Goal: Find specific page/section: Find specific page/section

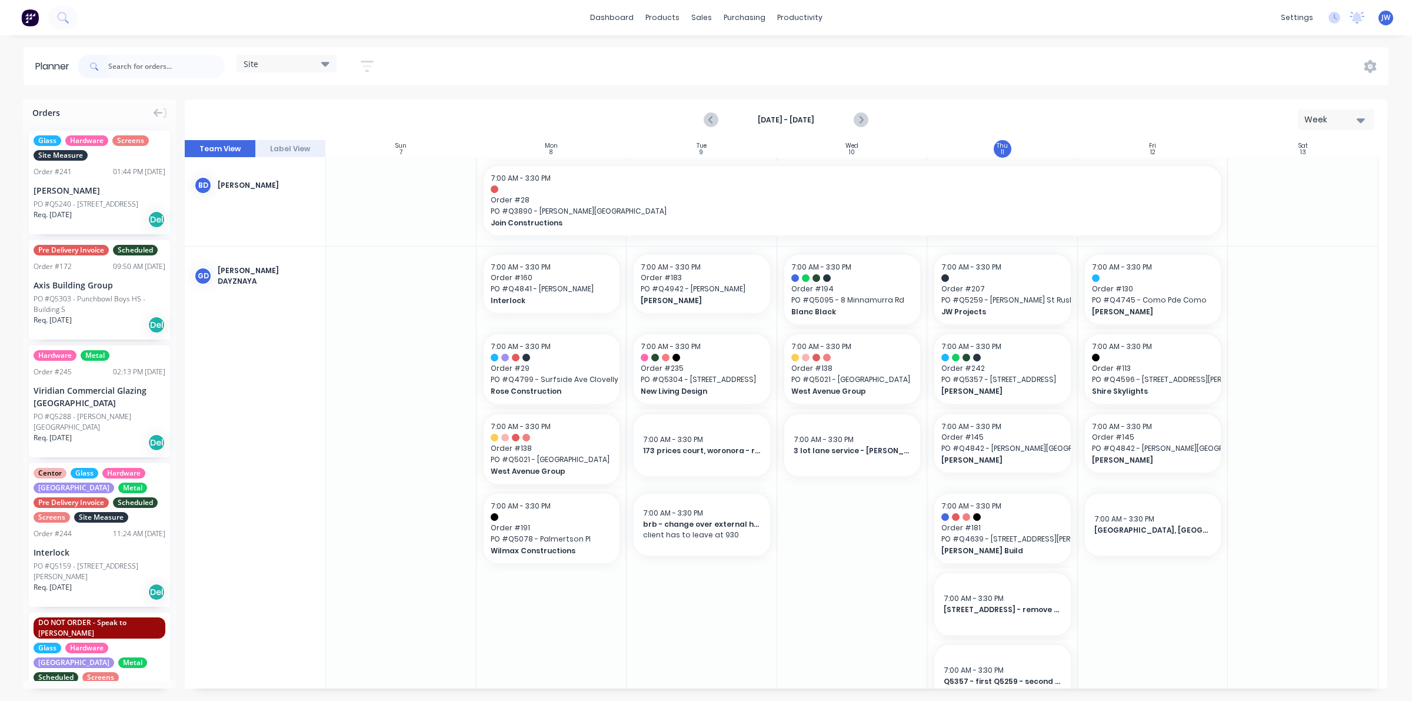
click at [142, 69] on input "text" at bounding box center [166, 67] width 117 height 24
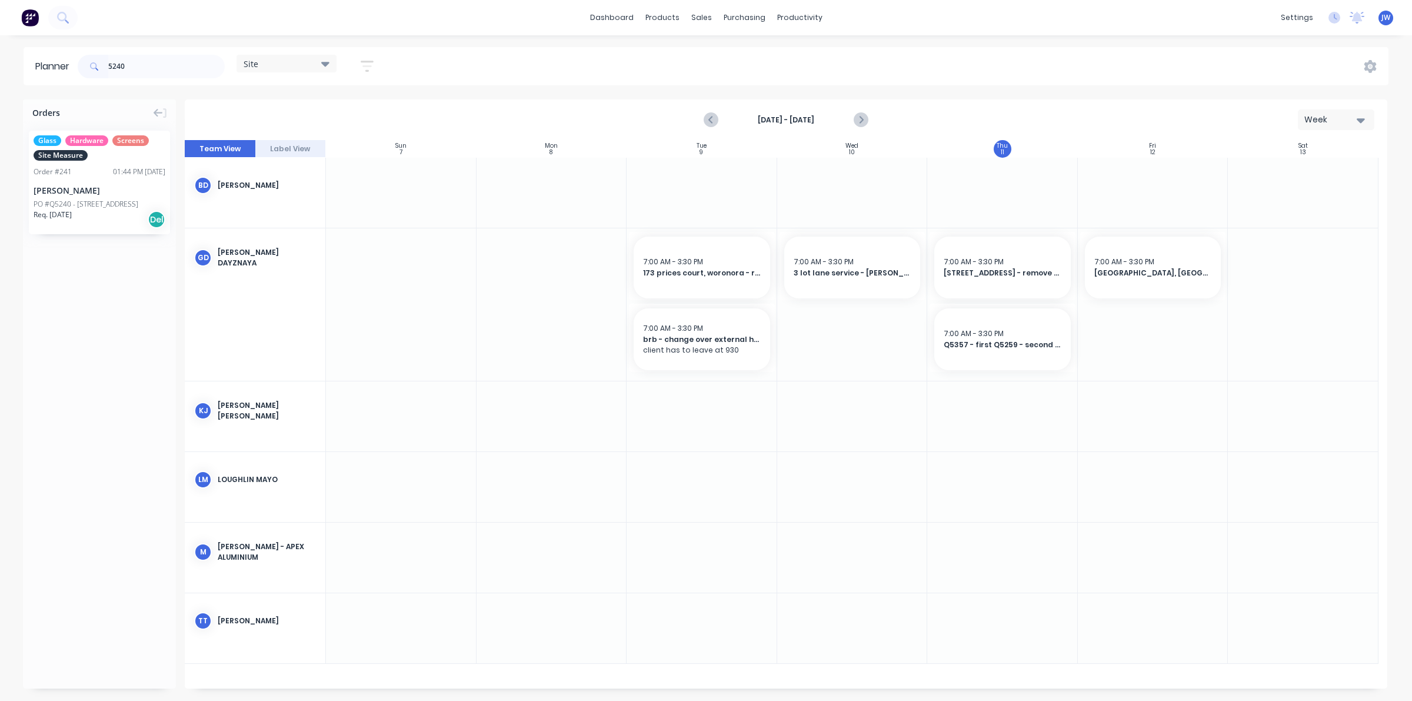
type input "5240"
click at [84, 188] on div "[PERSON_NAME]" at bounding box center [100, 190] width 132 height 12
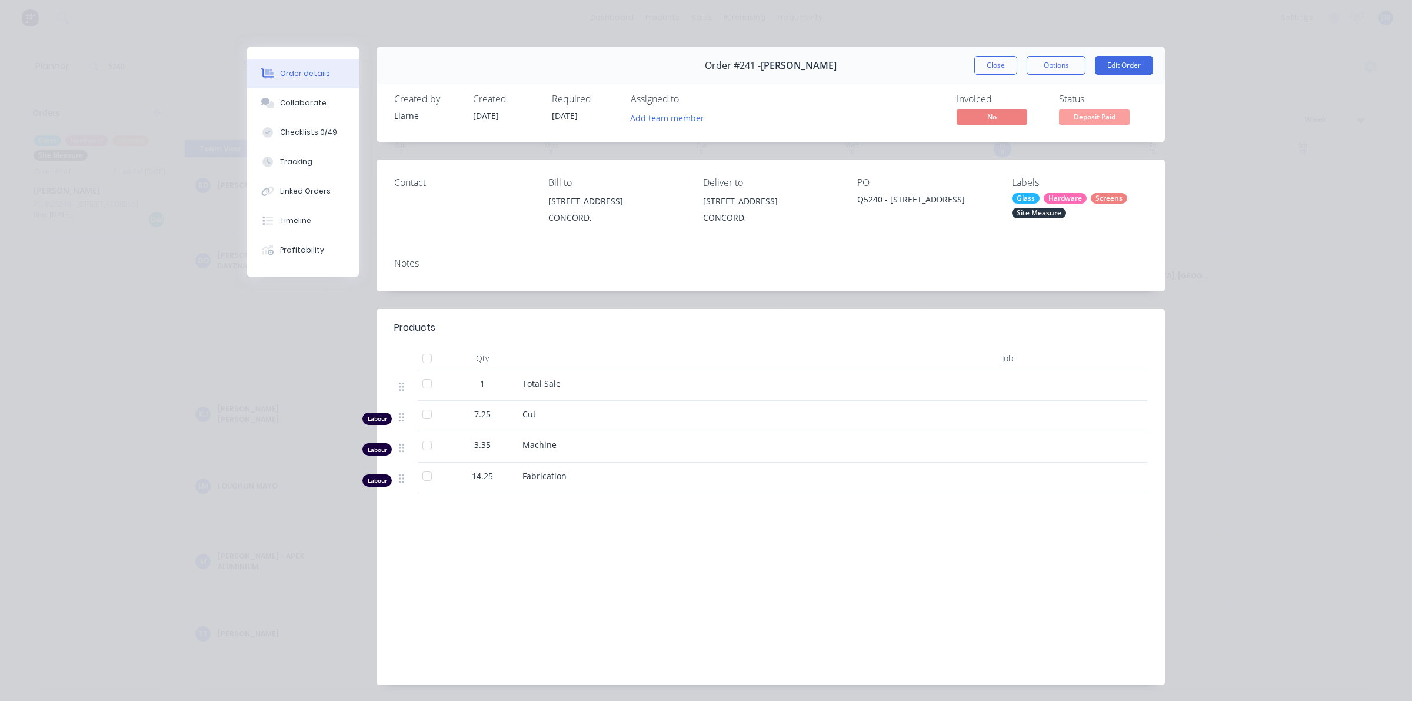
click at [1044, 198] on div "Hardware" at bounding box center [1065, 198] width 43 height 11
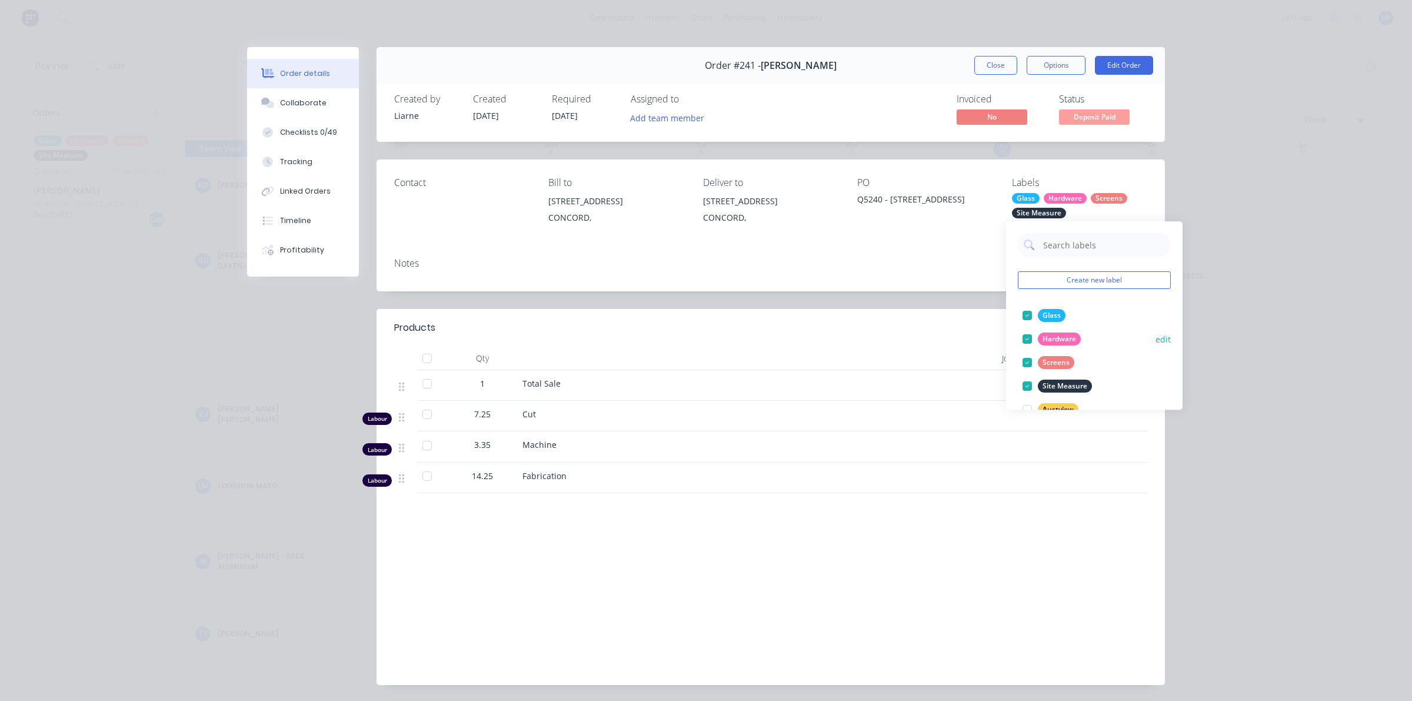
click at [1072, 334] on div "Hardware" at bounding box center [1059, 339] width 43 height 13
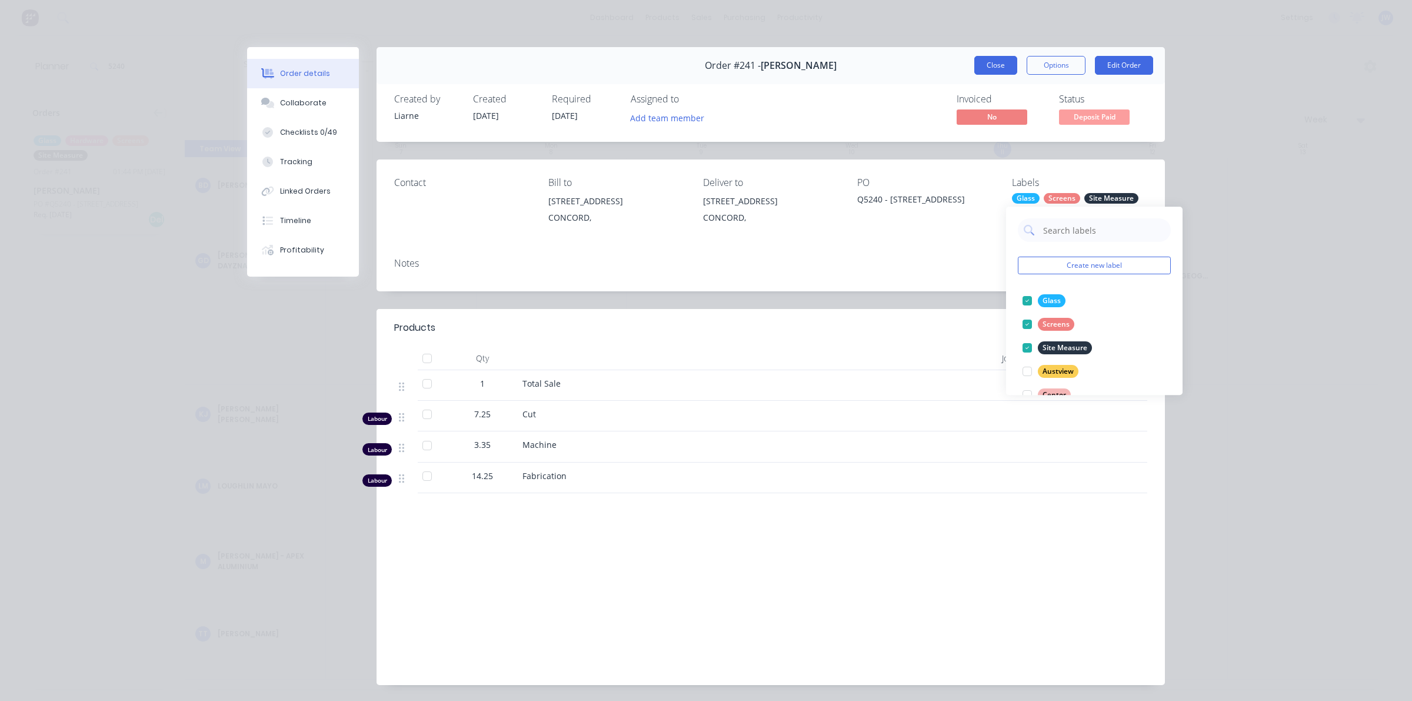
click at [996, 64] on button "Close" at bounding box center [996, 65] width 43 height 19
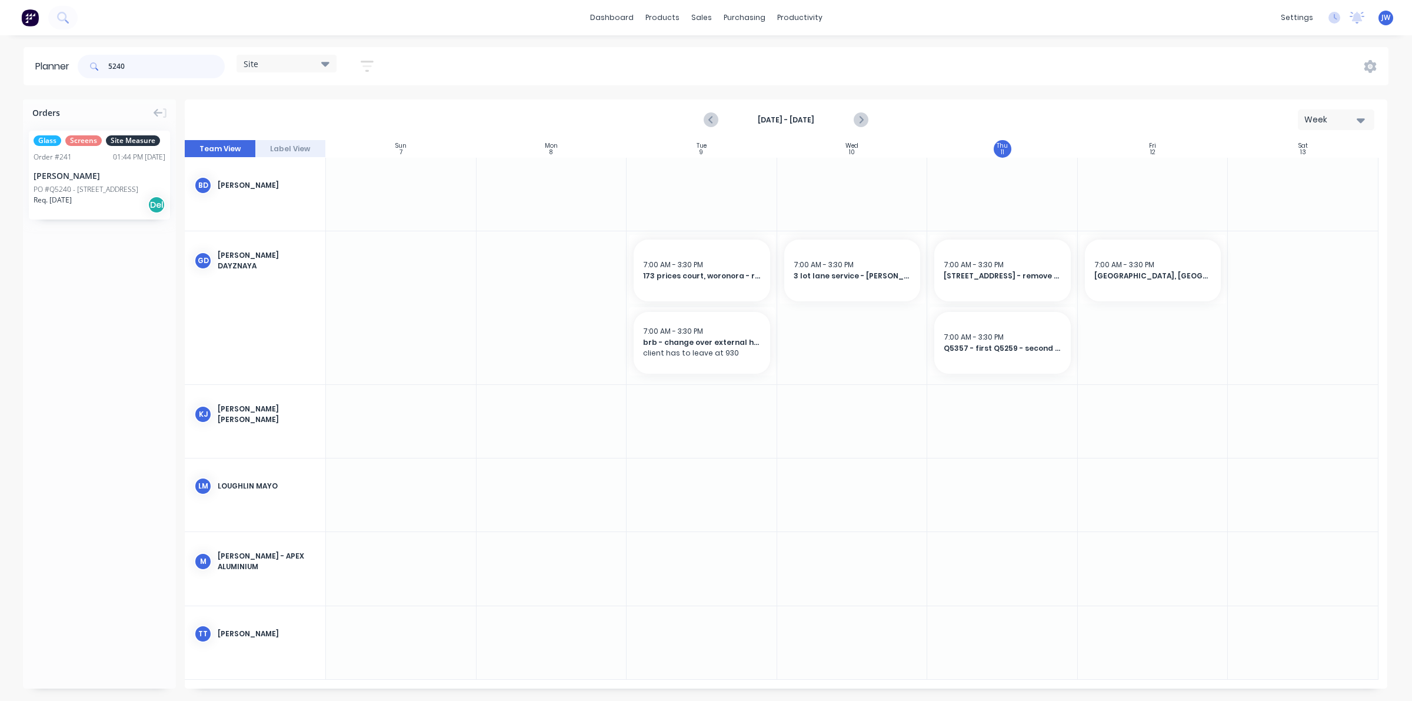
drag, startPoint x: 123, startPoint y: 62, endPoint x: 74, endPoint y: 64, distance: 48.9
click at [74, 64] on header "Planner 5240 Site Save new view None (Default) edit Factory edit Office edit Si…" at bounding box center [706, 66] width 1365 height 38
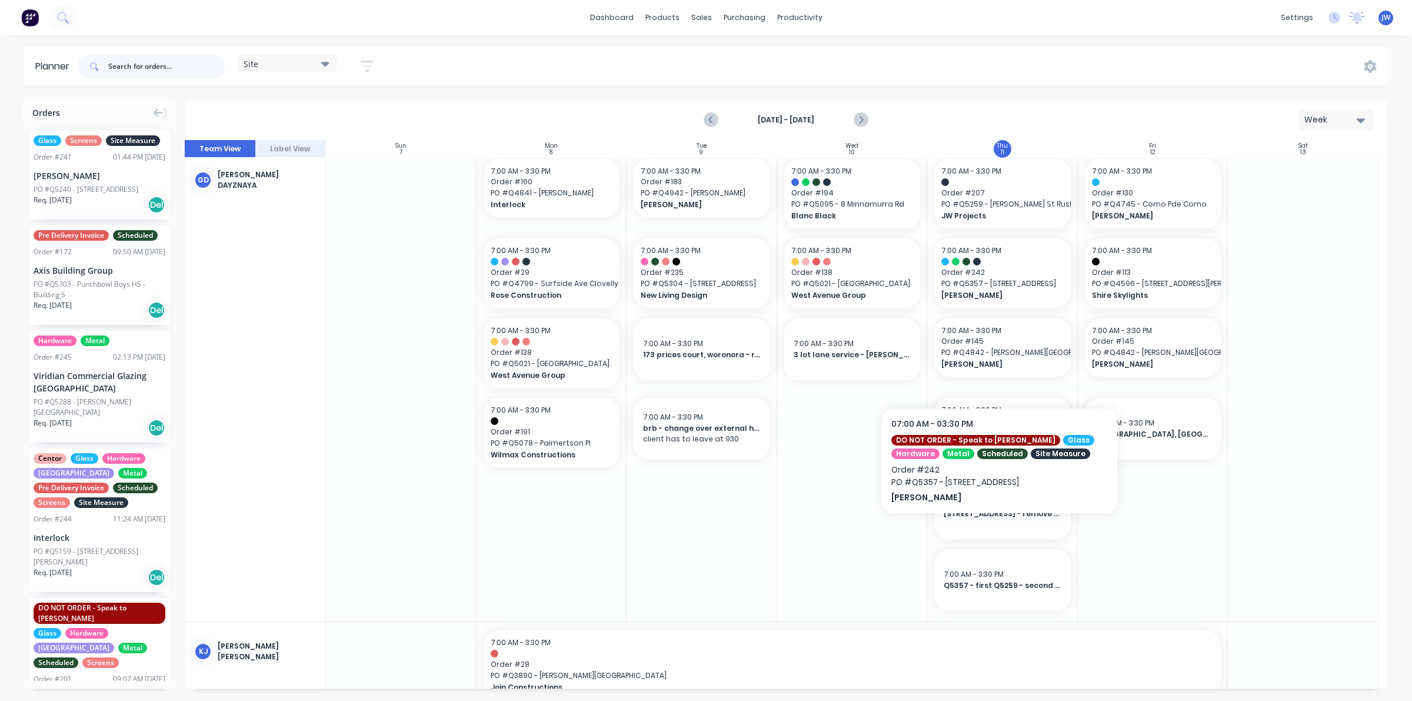
scroll to position [147, 0]
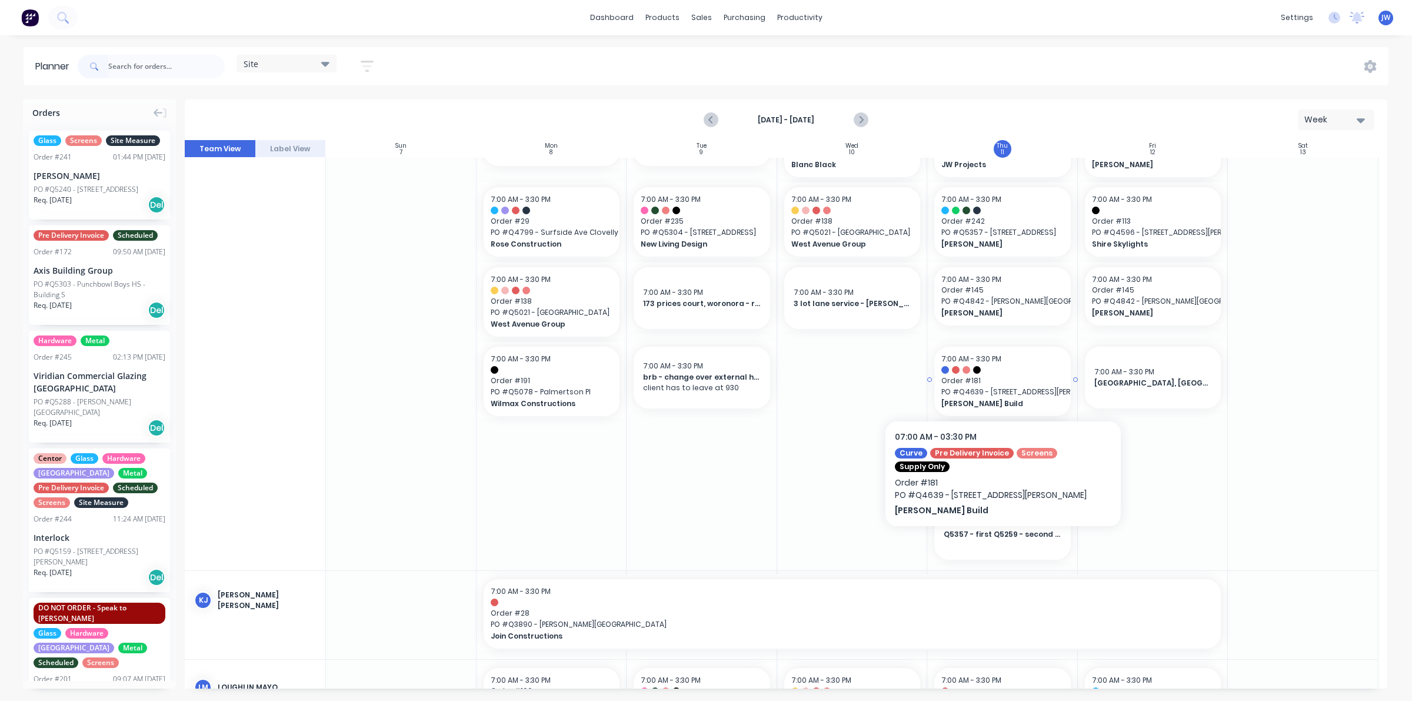
click at [1017, 380] on span "Order # 181" at bounding box center [1003, 380] width 122 height 11
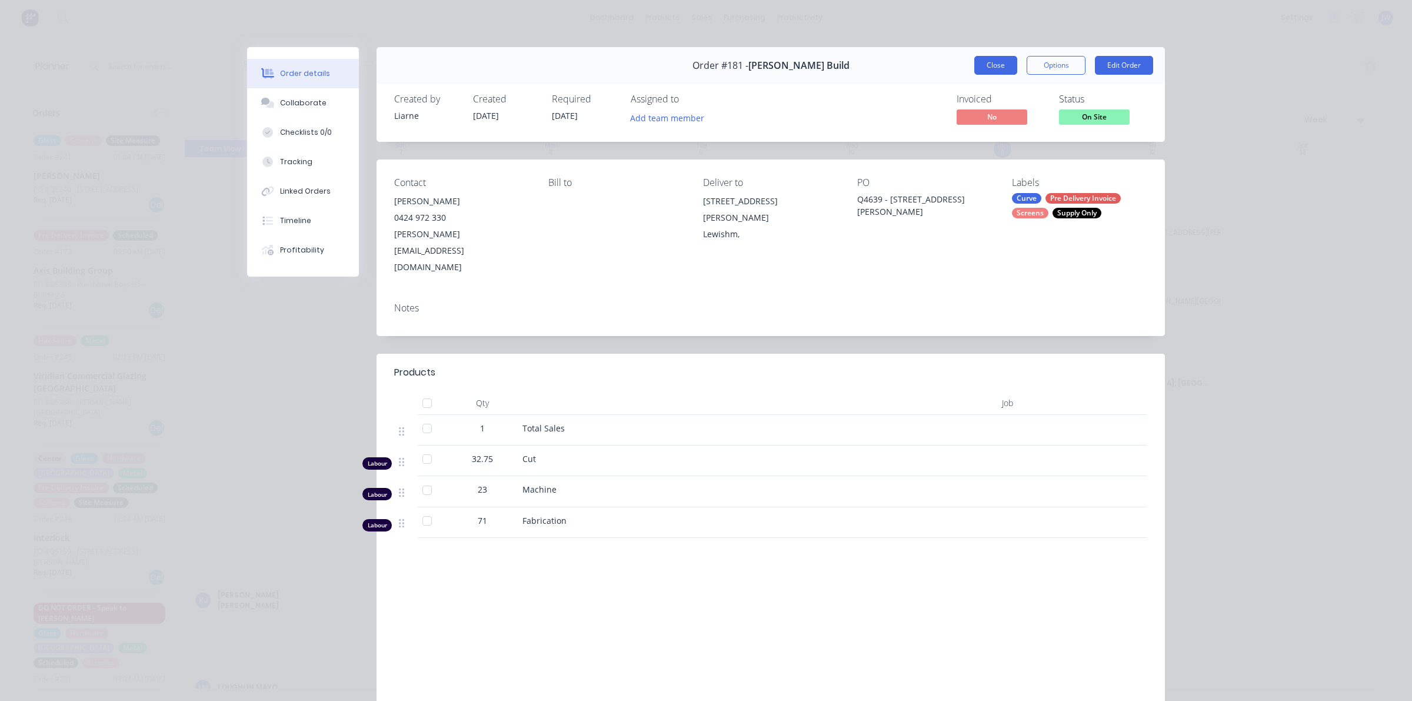
click at [1008, 66] on button "Close" at bounding box center [996, 65] width 43 height 19
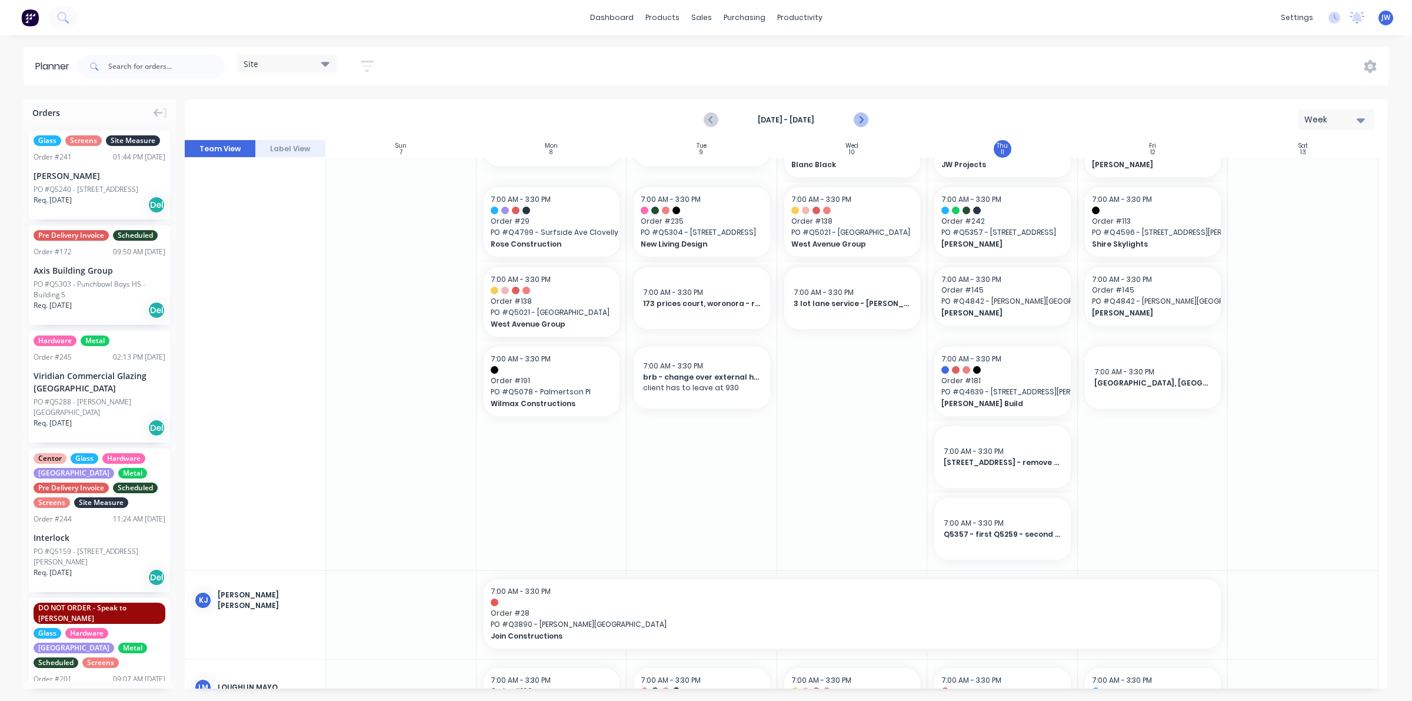
click at [860, 119] on icon "Next page" at bounding box center [860, 120] width 14 height 14
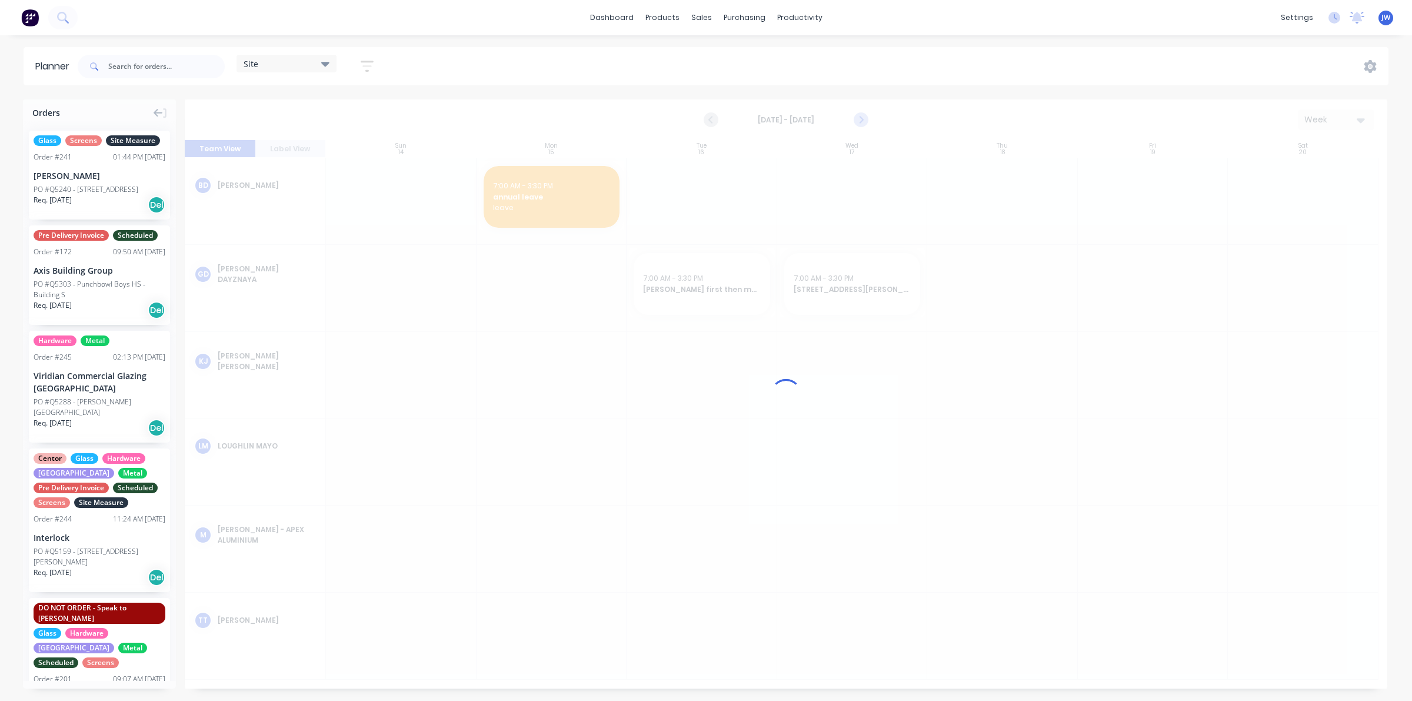
scroll to position [0, 0]
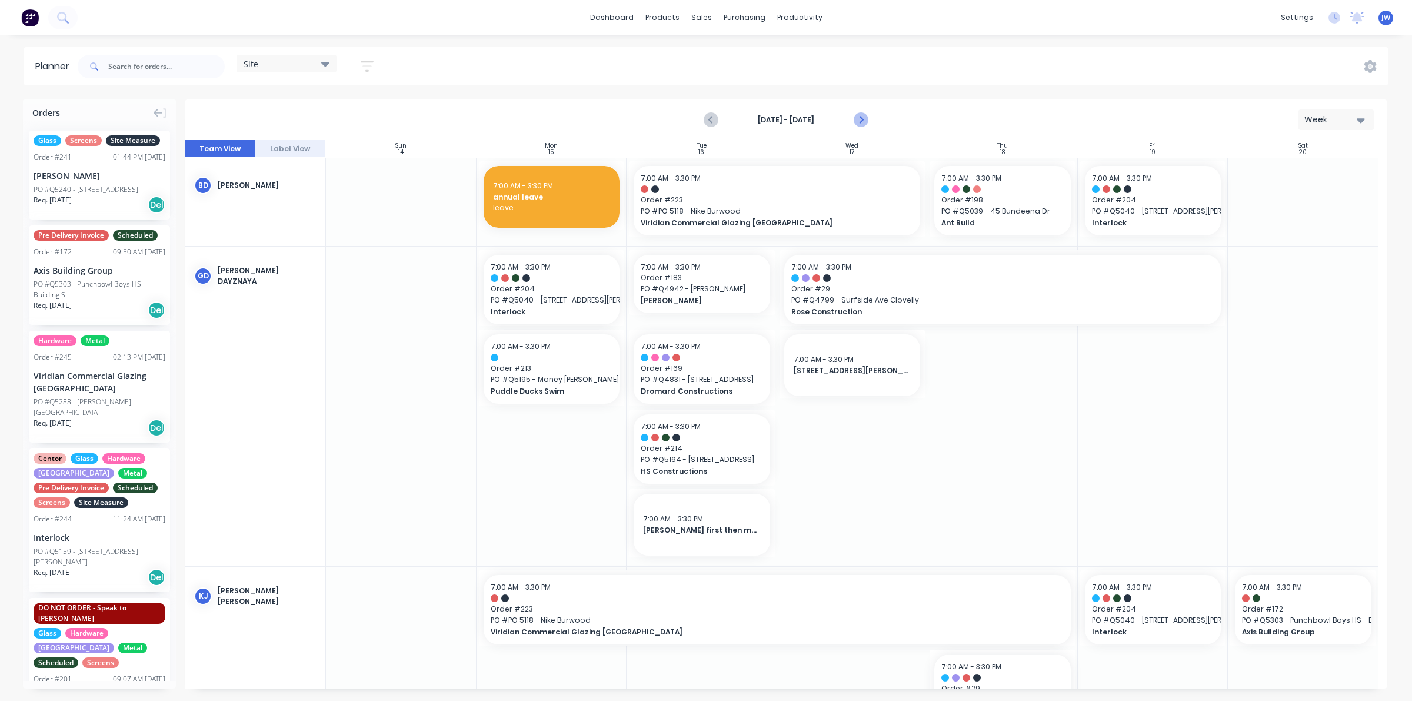
click at [860, 119] on icon "Next page" at bounding box center [860, 120] width 14 height 14
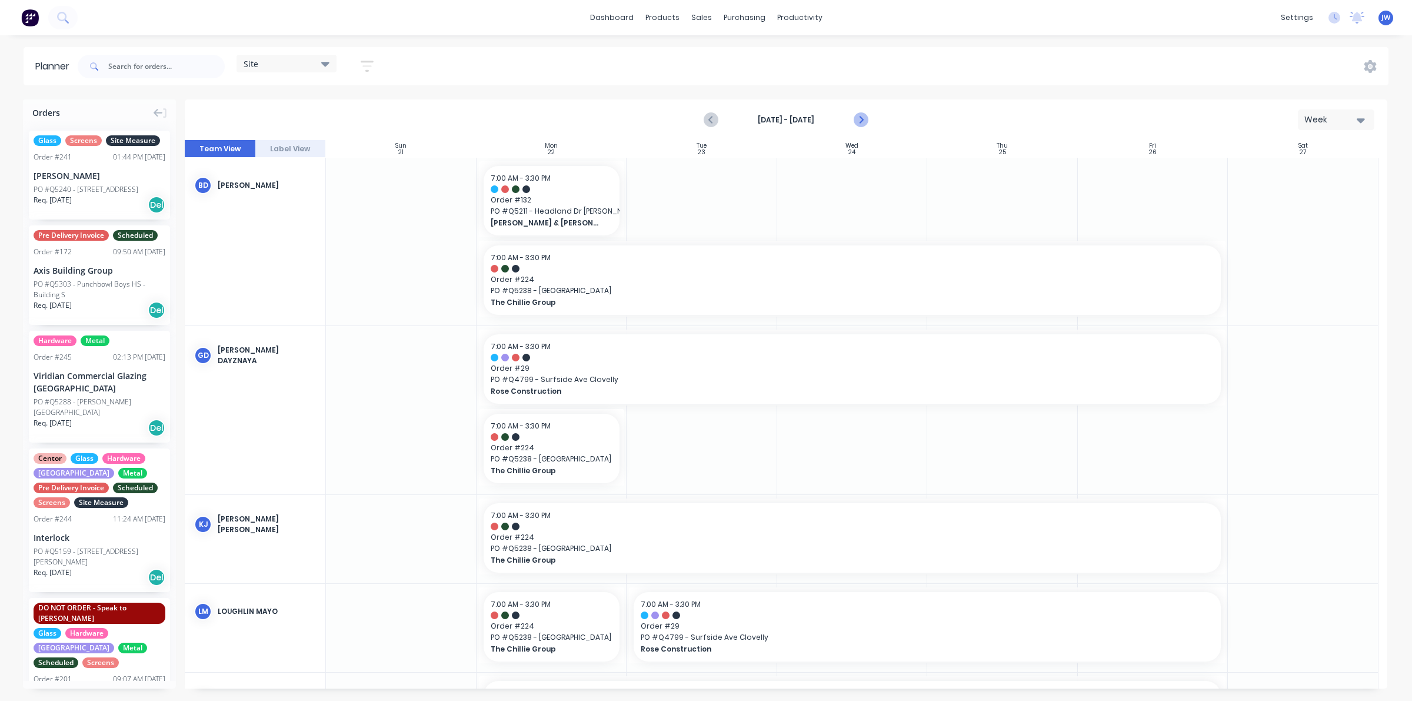
click at [860, 119] on icon "Next page" at bounding box center [860, 120] width 14 height 14
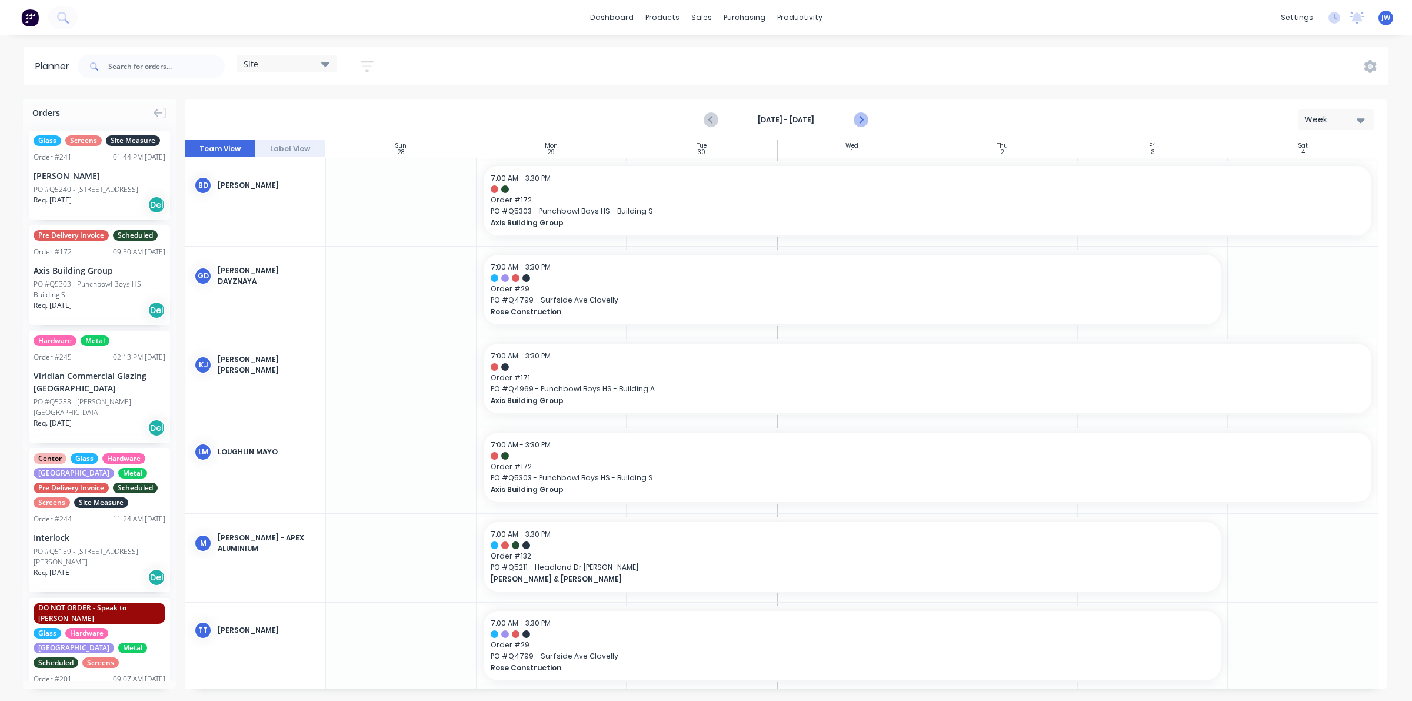
click at [860, 119] on icon "Next page" at bounding box center [860, 120] width 14 height 14
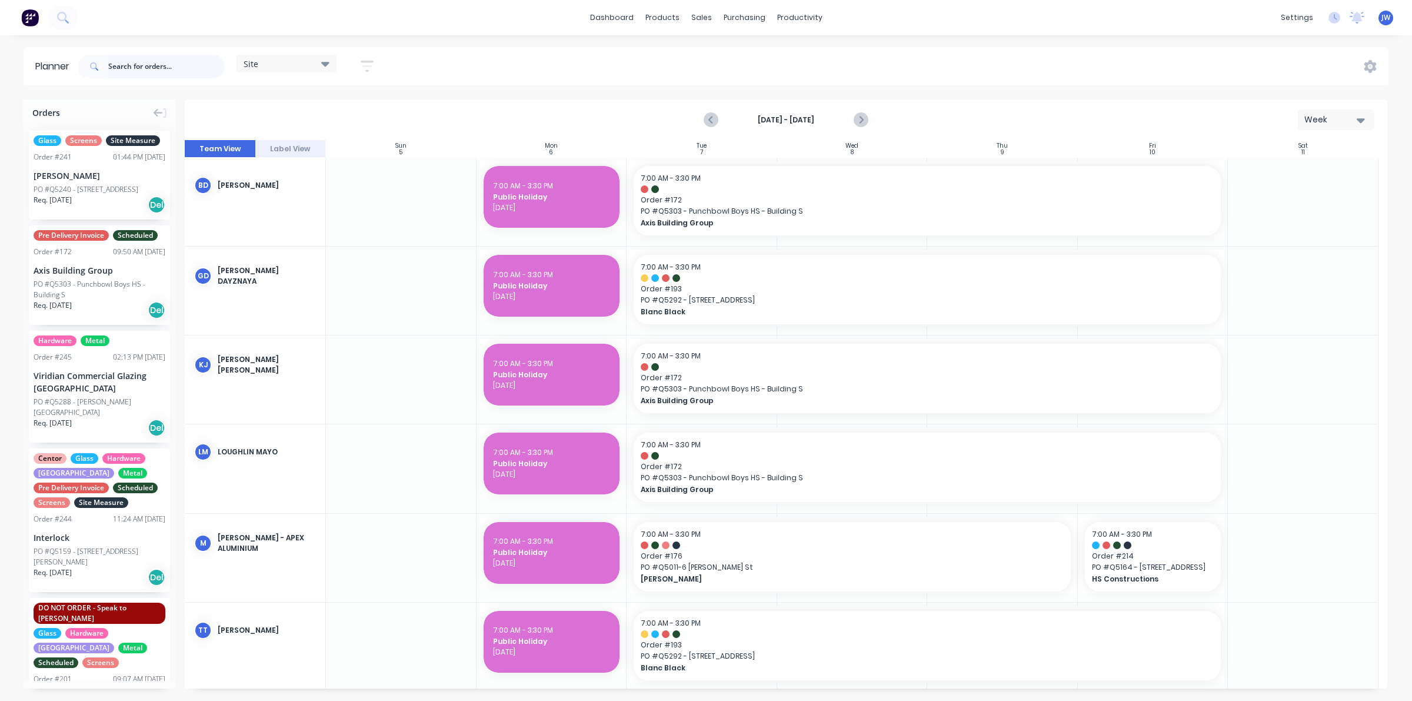
click at [133, 59] on input "text" at bounding box center [166, 67] width 117 height 24
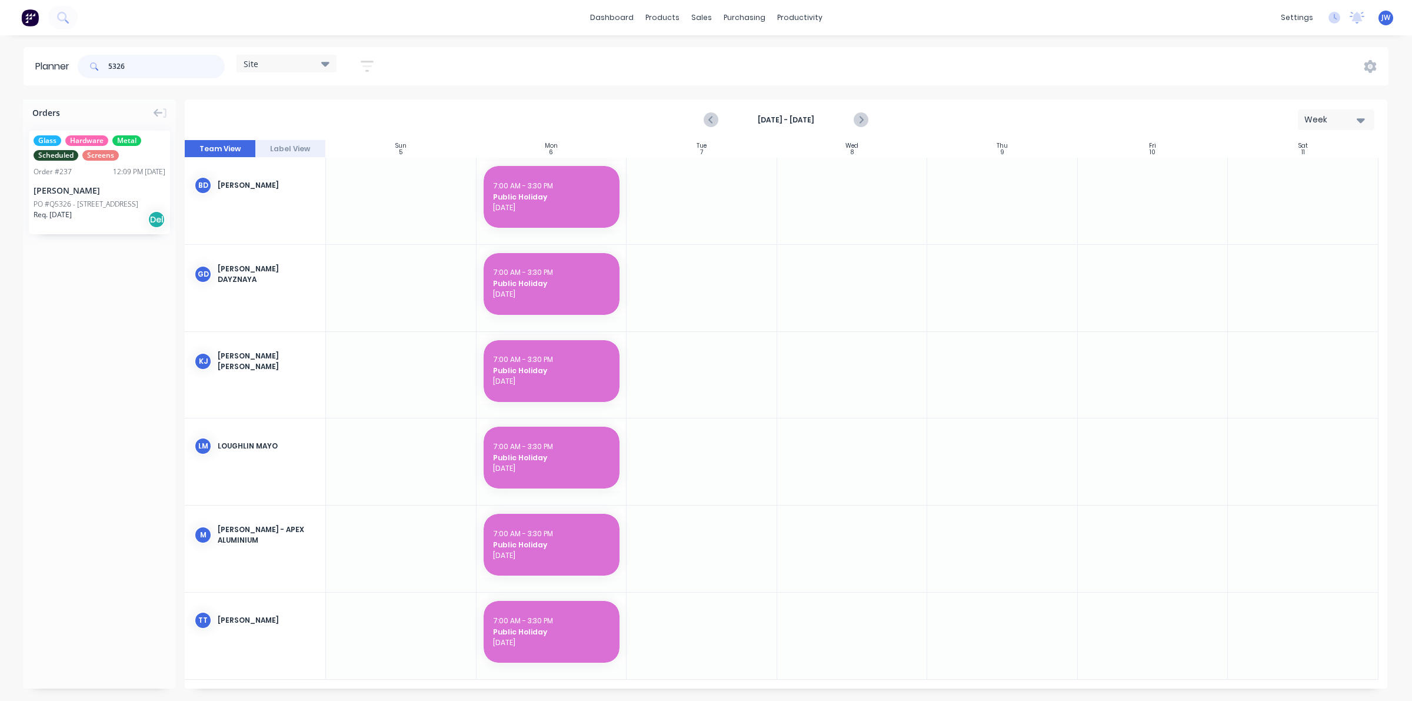
type input "5326"
click at [109, 186] on div "[PERSON_NAME]" at bounding box center [100, 190] width 132 height 12
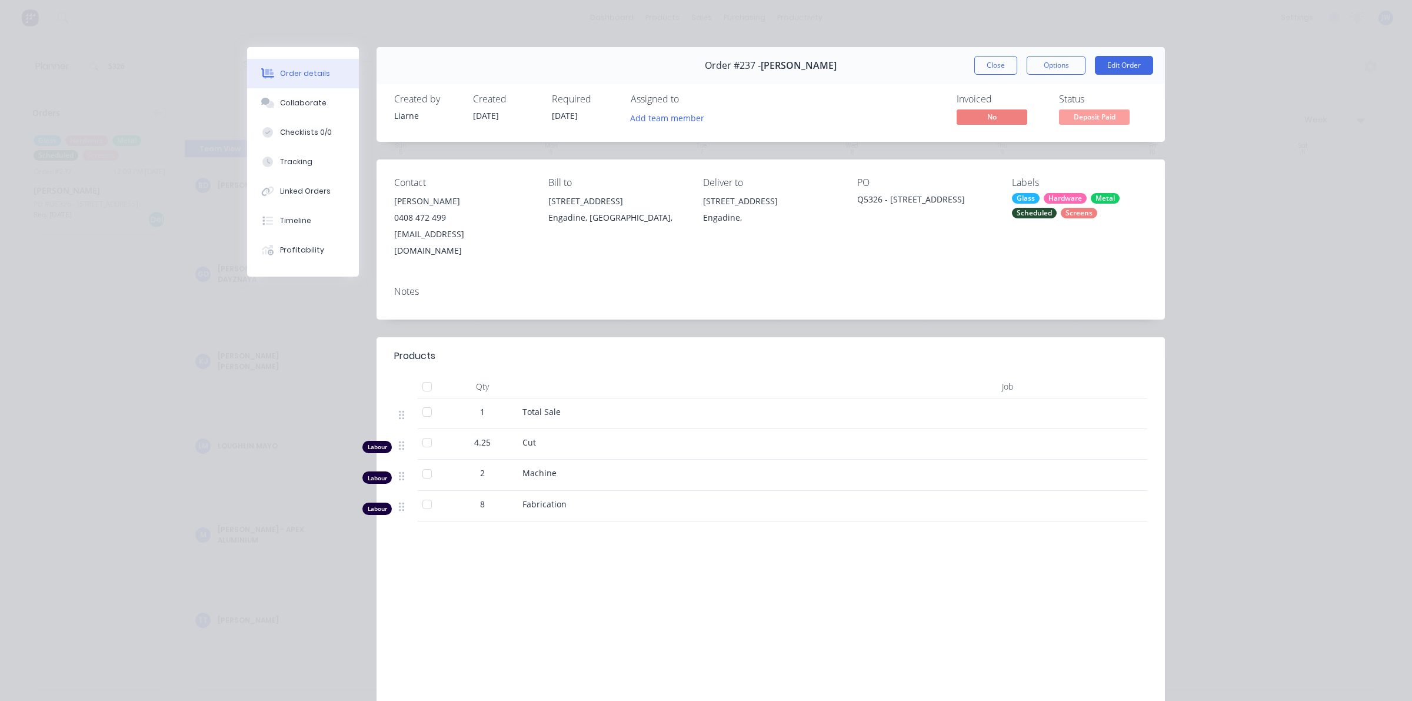
click at [1076, 215] on div "Screens" at bounding box center [1079, 213] width 36 height 11
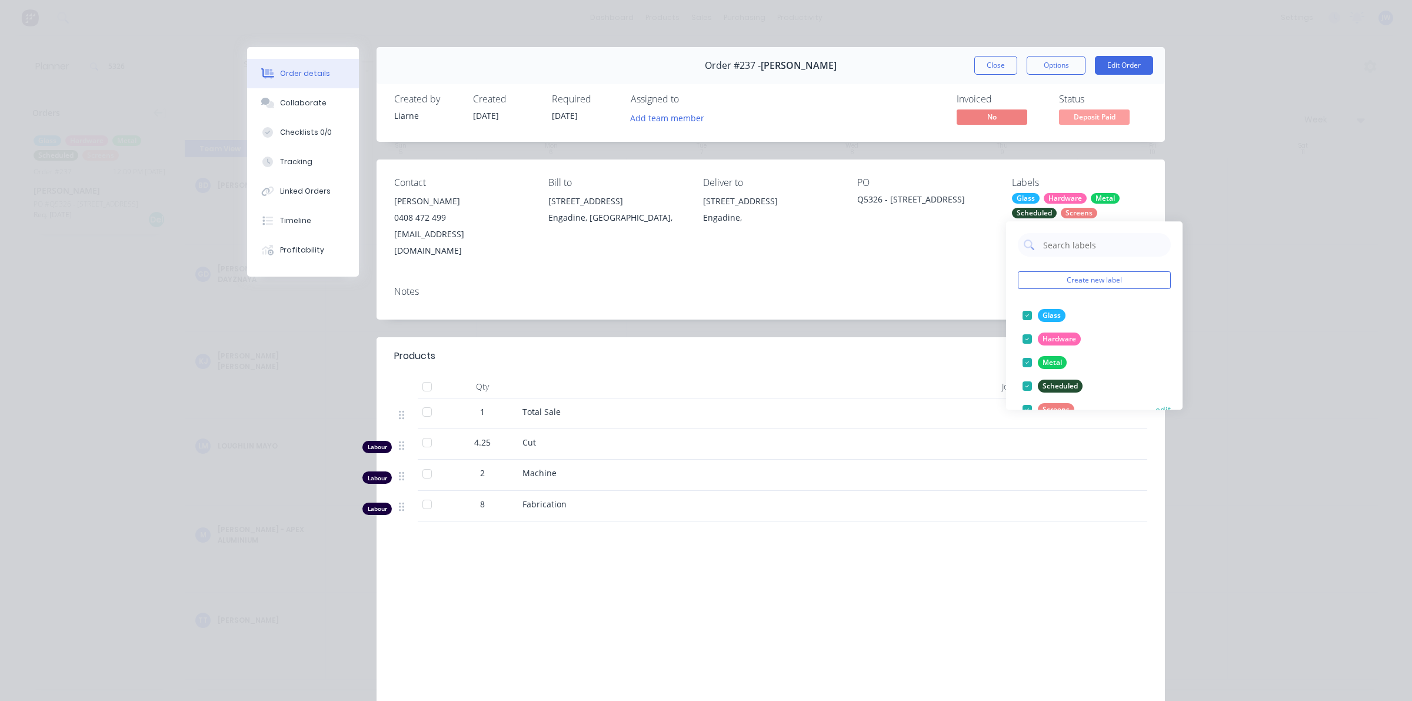
click at [1060, 402] on button "Screens" at bounding box center [1048, 409] width 61 height 16
click at [985, 257] on div "Contact [PERSON_NAME] 0408 472 499 [EMAIL_ADDRESS][DOMAIN_NAME] Bill to [STREET…" at bounding box center [771, 217] width 789 height 117
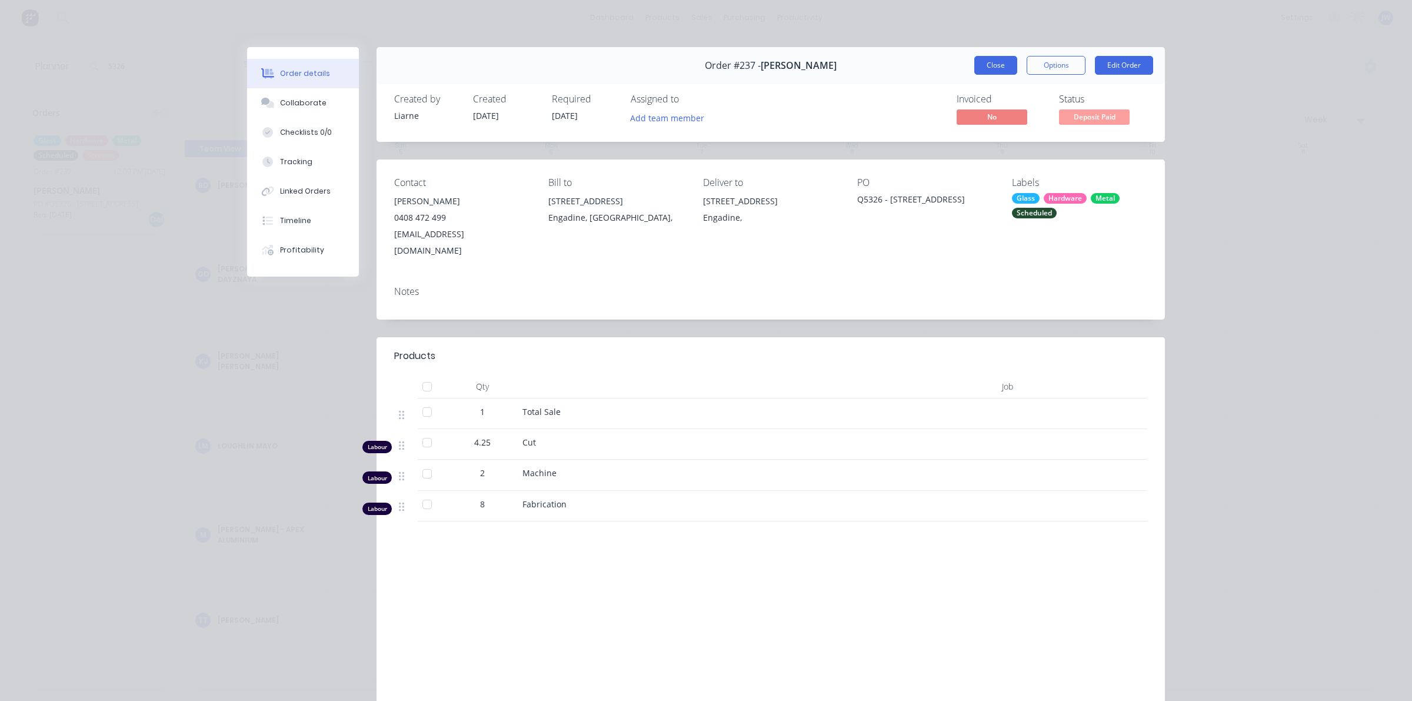
click at [992, 69] on button "Close" at bounding box center [996, 65] width 43 height 19
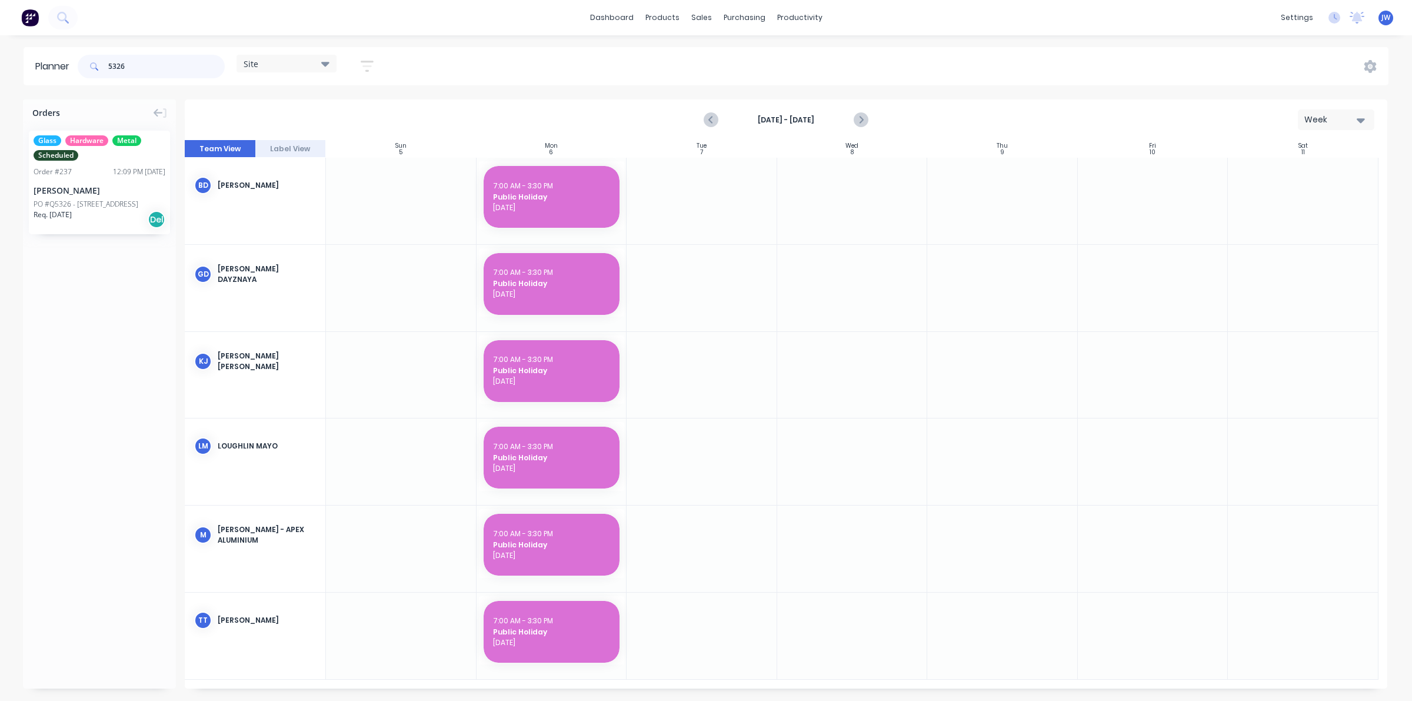
drag, startPoint x: 131, startPoint y: 67, endPoint x: 58, endPoint y: 62, distance: 73.1
click at [59, 65] on header "Planner 5326 Site Save new view None (Default) edit Factory edit Office edit Si…" at bounding box center [706, 66] width 1365 height 38
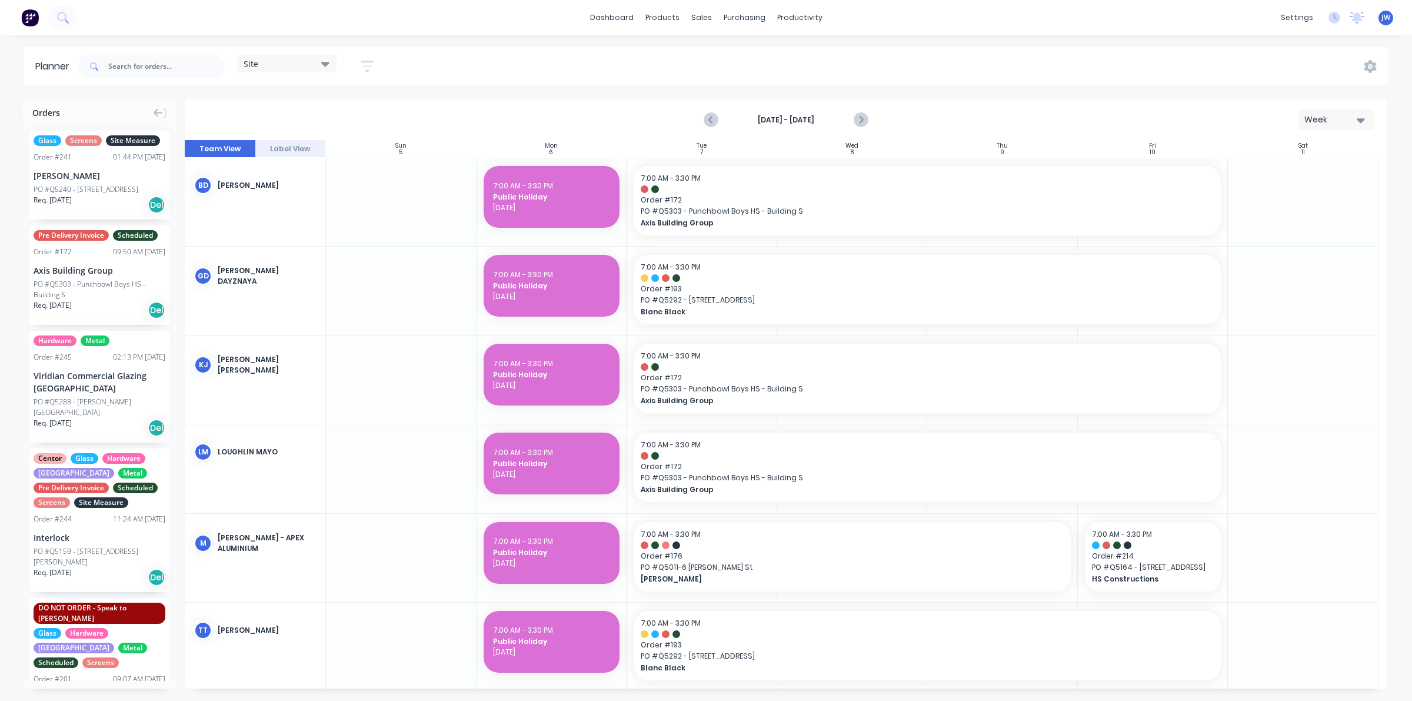
click at [324, 57] on div "Site" at bounding box center [287, 64] width 100 height 18
click at [277, 171] on button "Factory" at bounding box center [307, 175] width 125 height 14
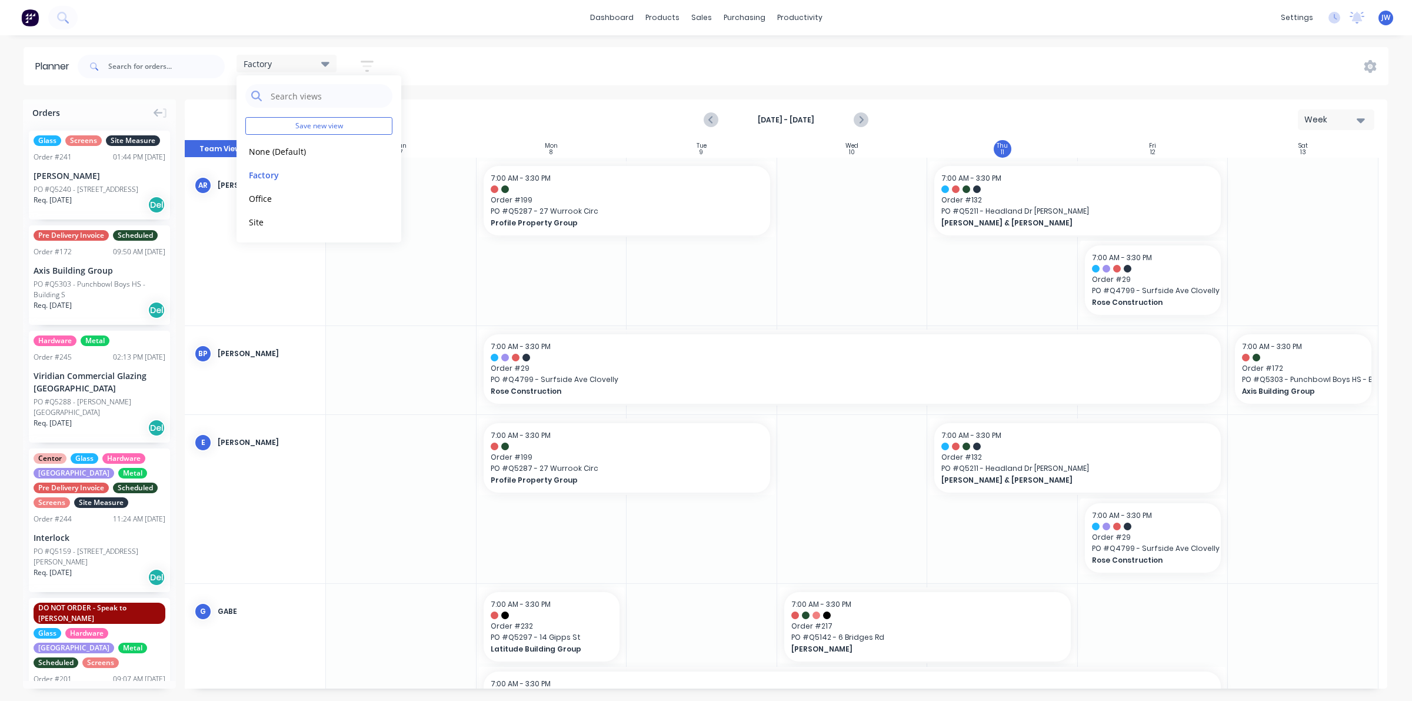
click at [605, 62] on div "Factory Save new view None (Default) edit Factory edit Office edit Site edit Sh…" at bounding box center [732, 66] width 1314 height 35
click at [864, 118] on icon "Next page" at bounding box center [860, 120] width 14 height 14
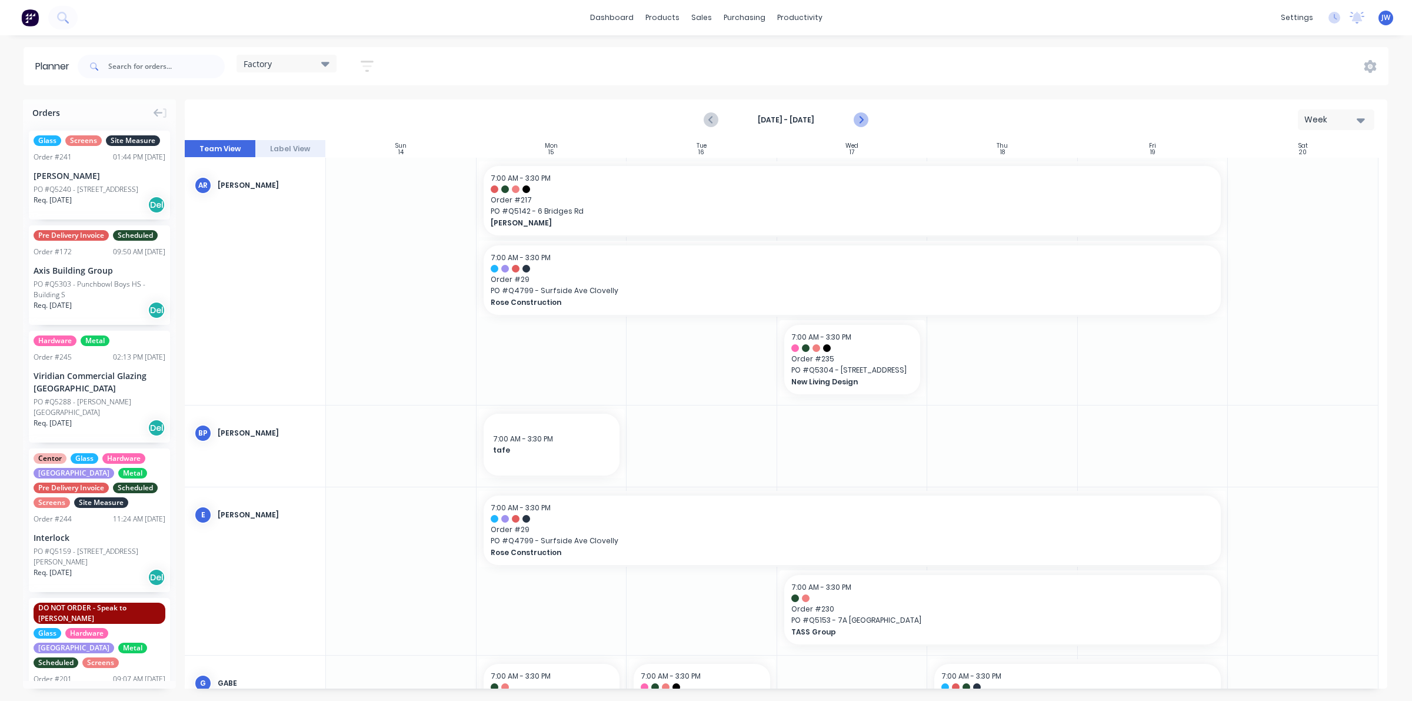
click at [864, 118] on icon "Next page" at bounding box center [860, 120] width 14 height 14
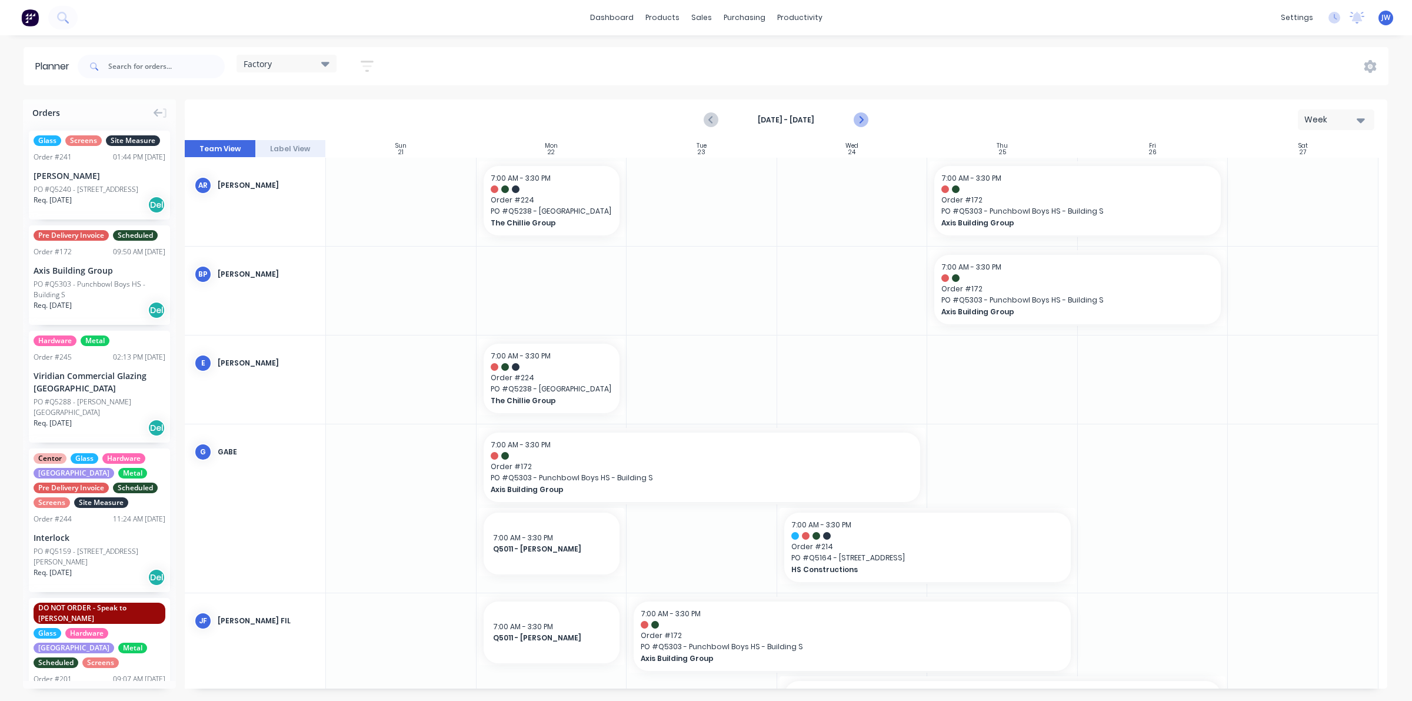
click at [864, 118] on icon "Next page" at bounding box center [860, 120] width 14 height 14
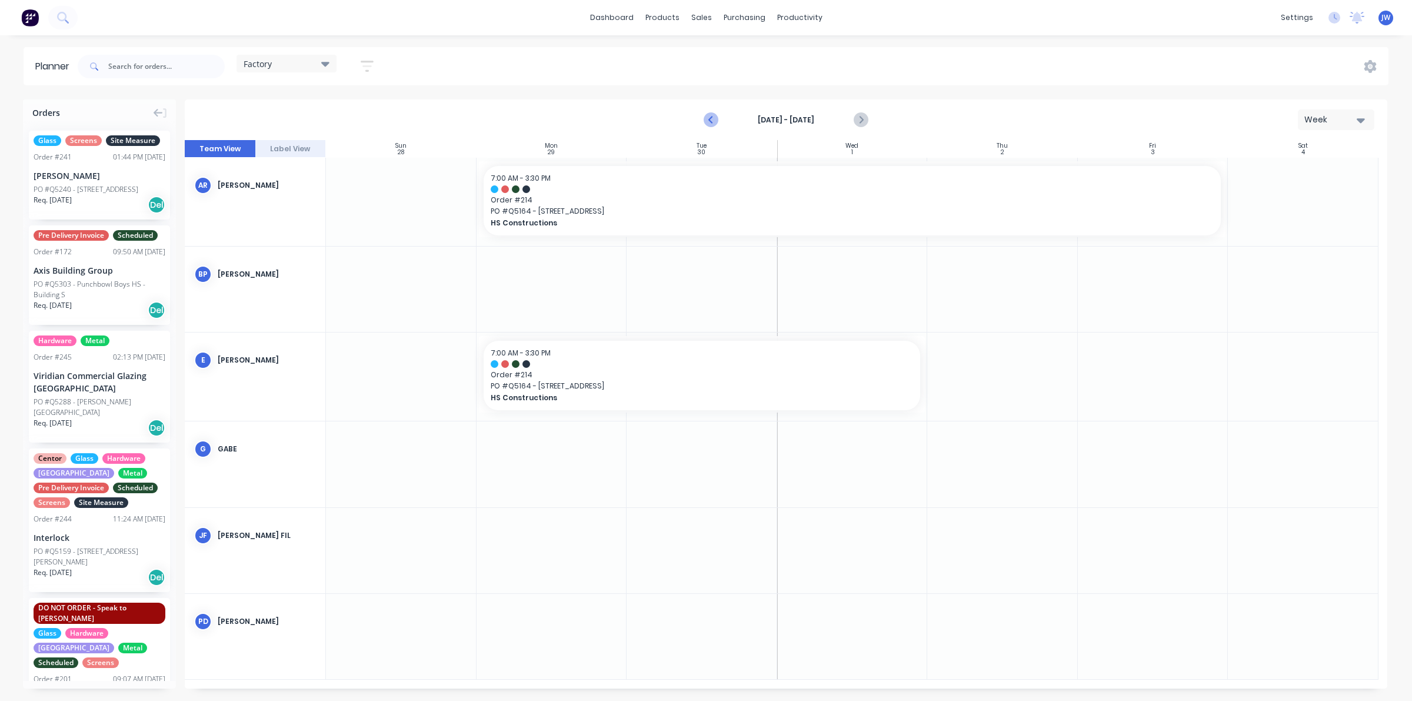
click at [716, 118] on icon "Previous page" at bounding box center [711, 120] width 14 height 14
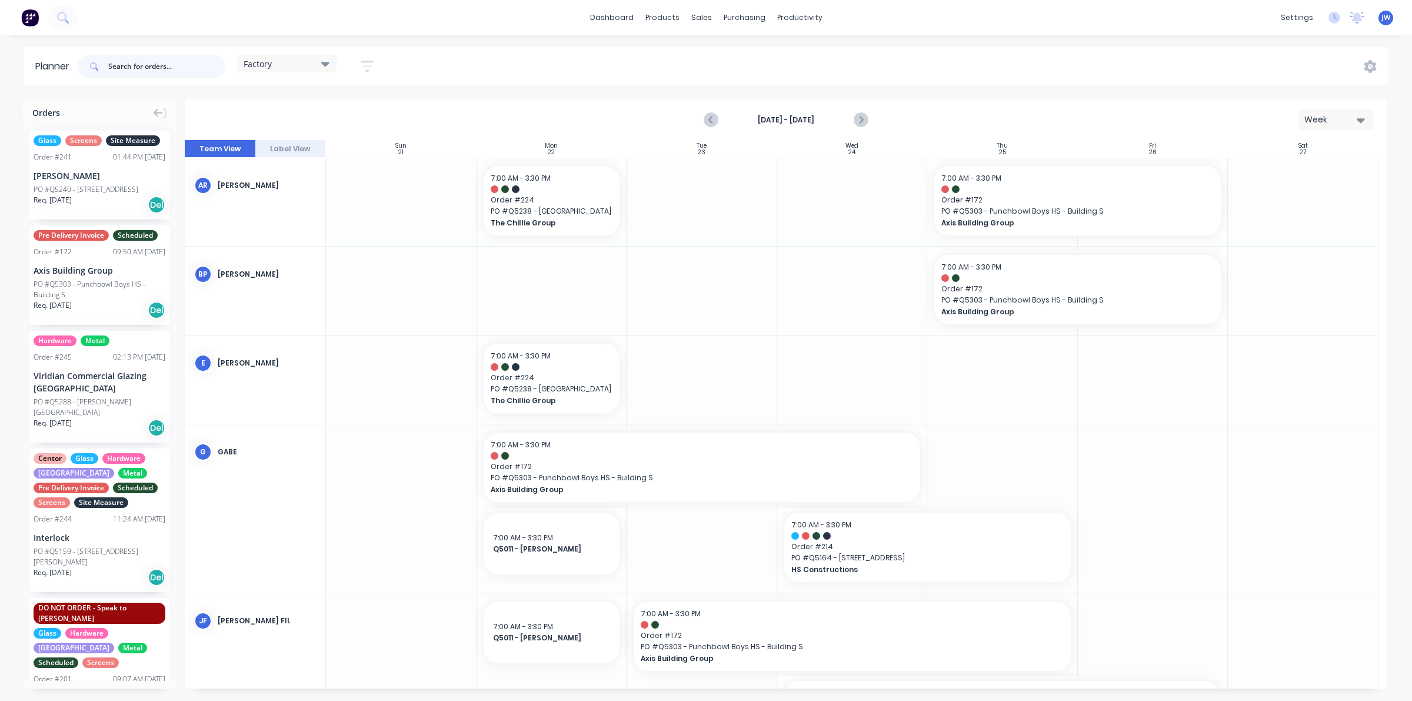
click at [171, 64] on input "text" at bounding box center [166, 67] width 117 height 24
click at [868, 119] on button "Next page" at bounding box center [861, 120] width 24 height 24
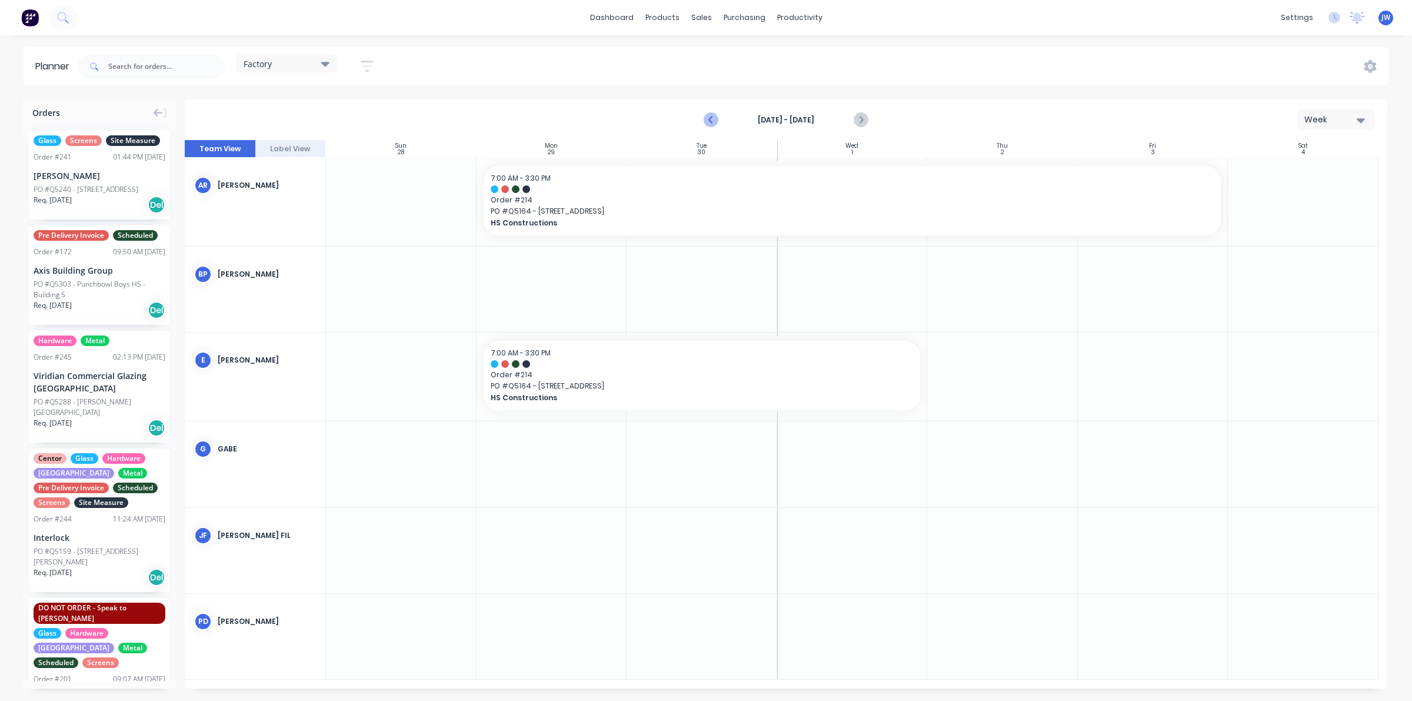
click at [714, 113] on icon "Previous page" at bounding box center [711, 120] width 14 height 14
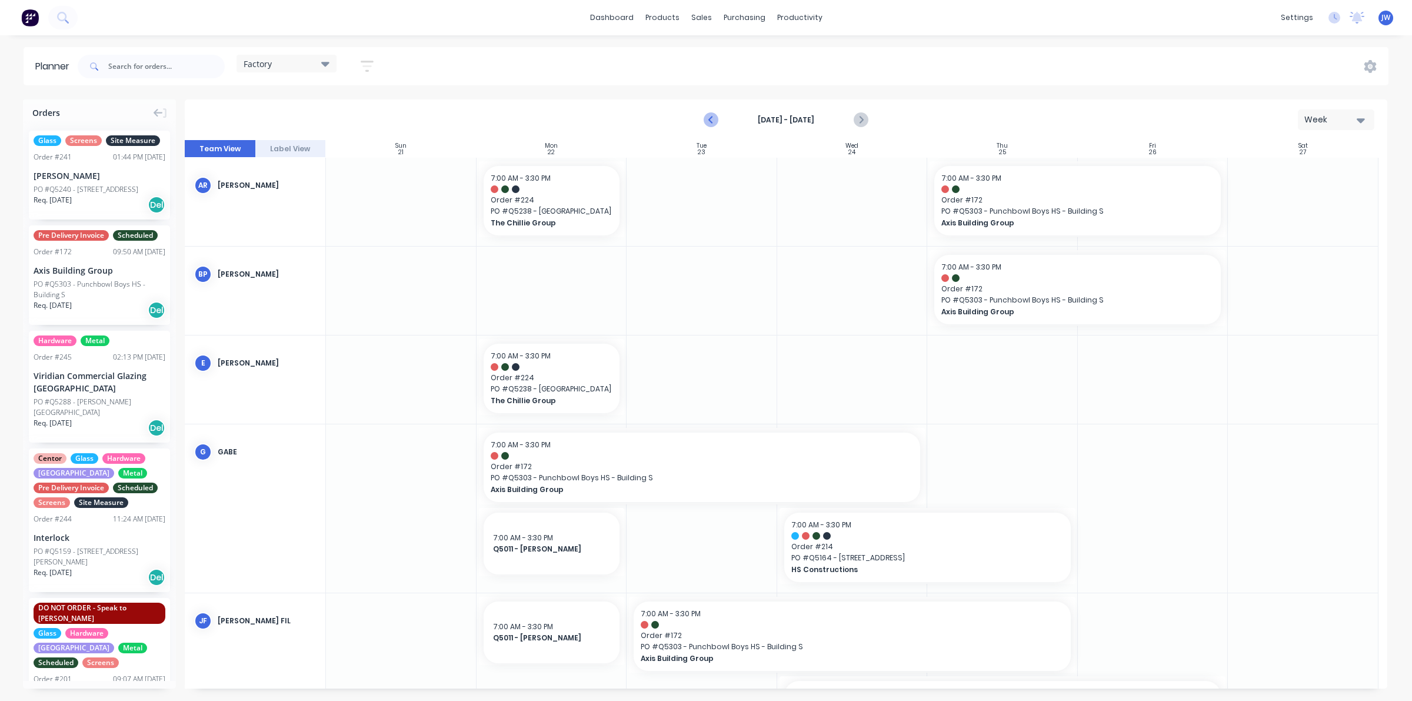
click at [714, 117] on icon "Previous page" at bounding box center [711, 120] width 14 height 14
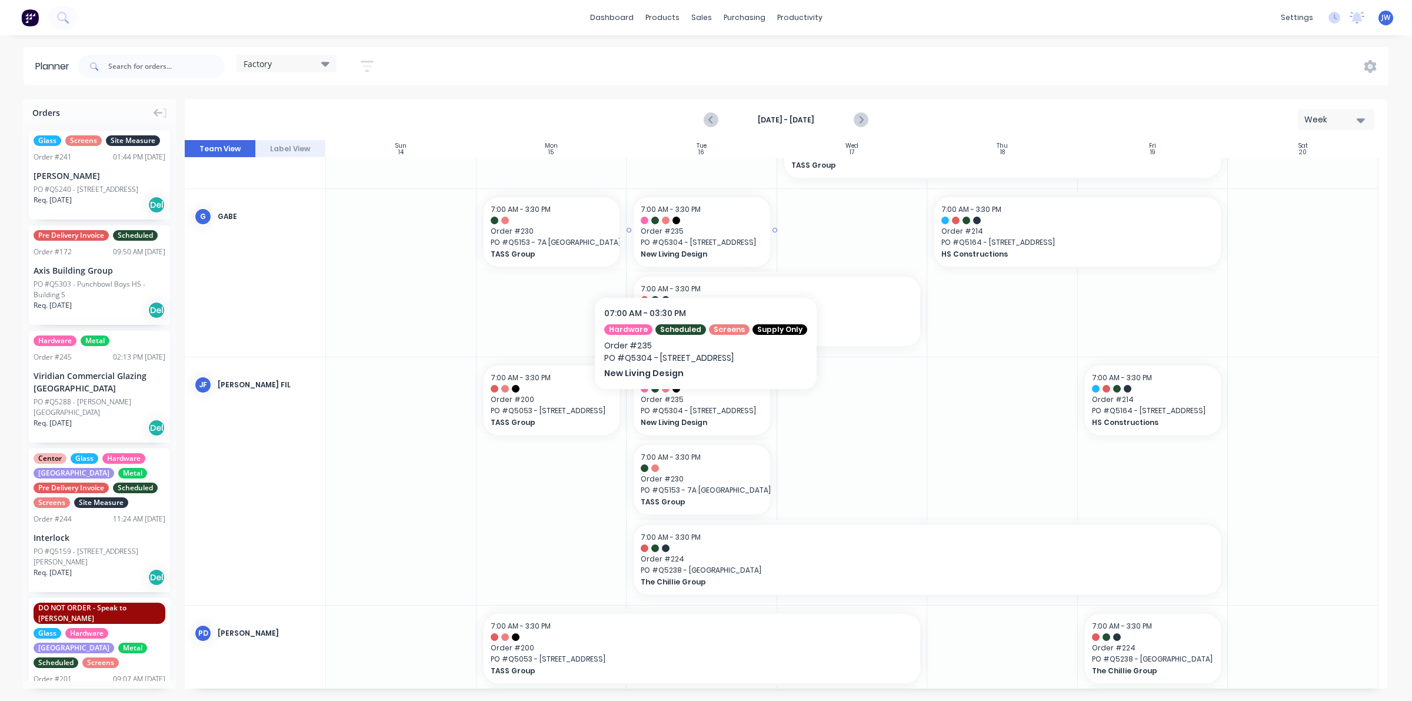
scroll to position [481, 0]
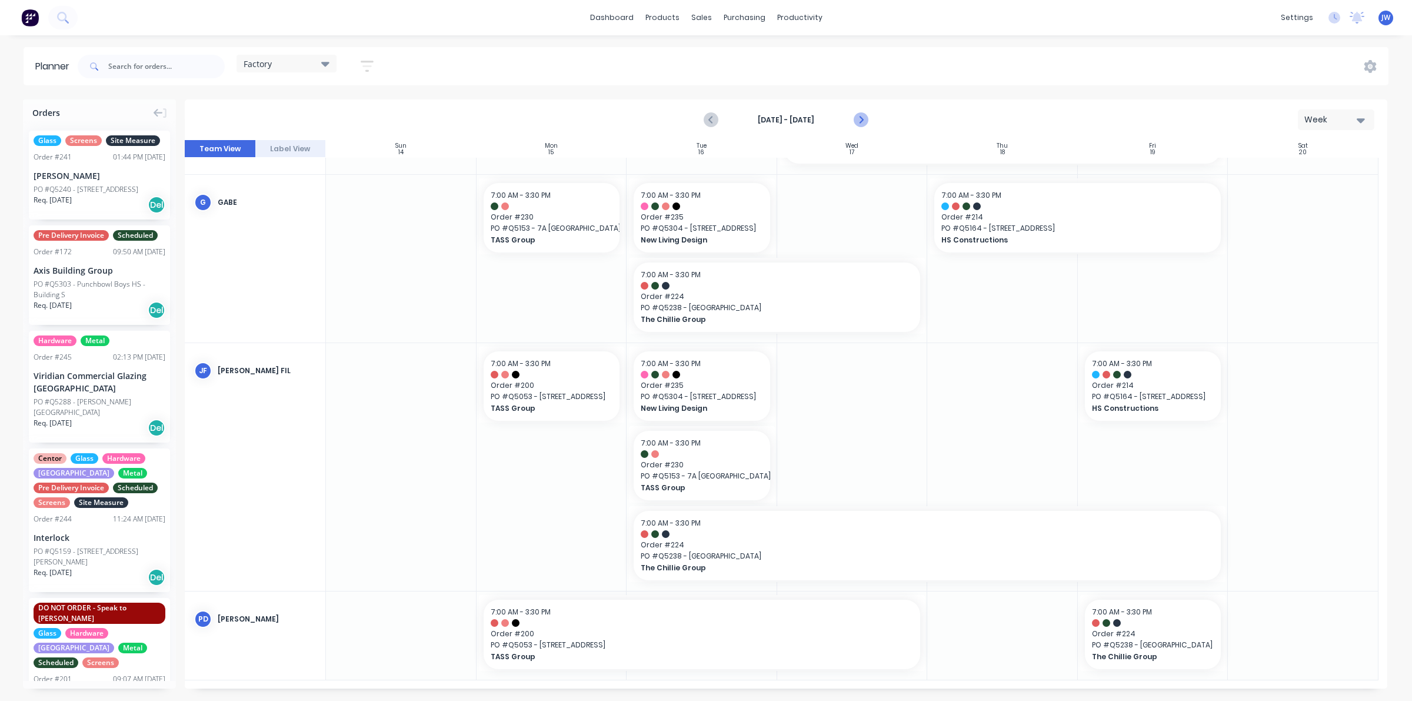
click at [860, 117] on icon "Next page" at bounding box center [860, 119] width 5 height 9
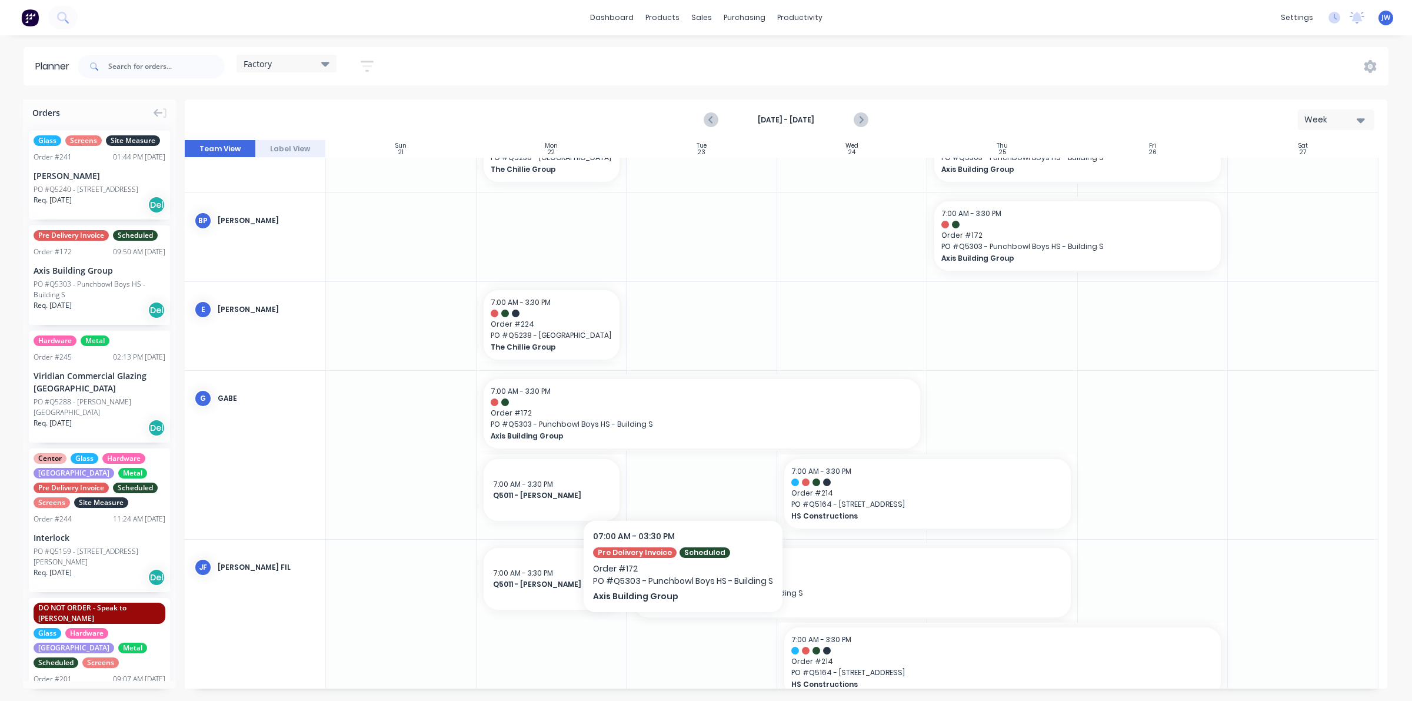
scroll to position [0, 0]
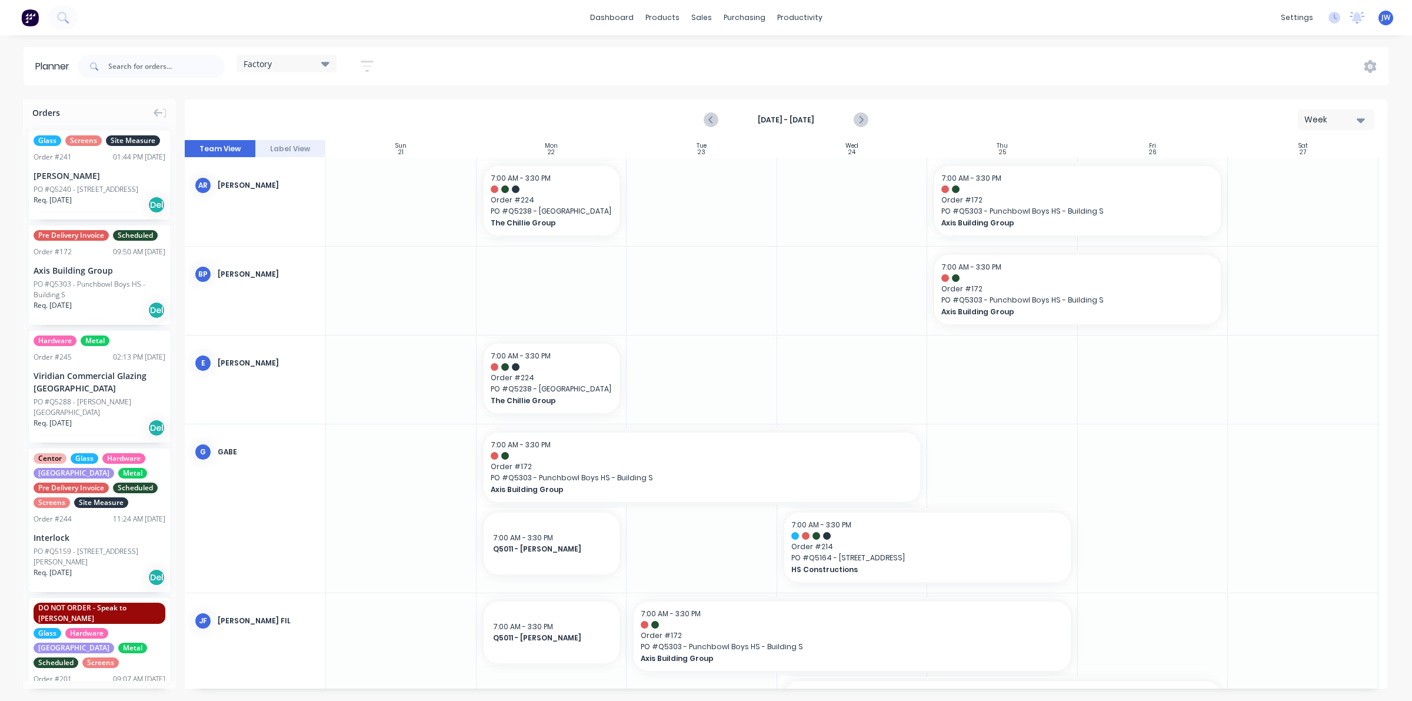
click at [315, 58] on div "Factory" at bounding box center [287, 64] width 100 height 18
click at [262, 218] on button "Site" at bounding box center [307, 222] width 125 height 14
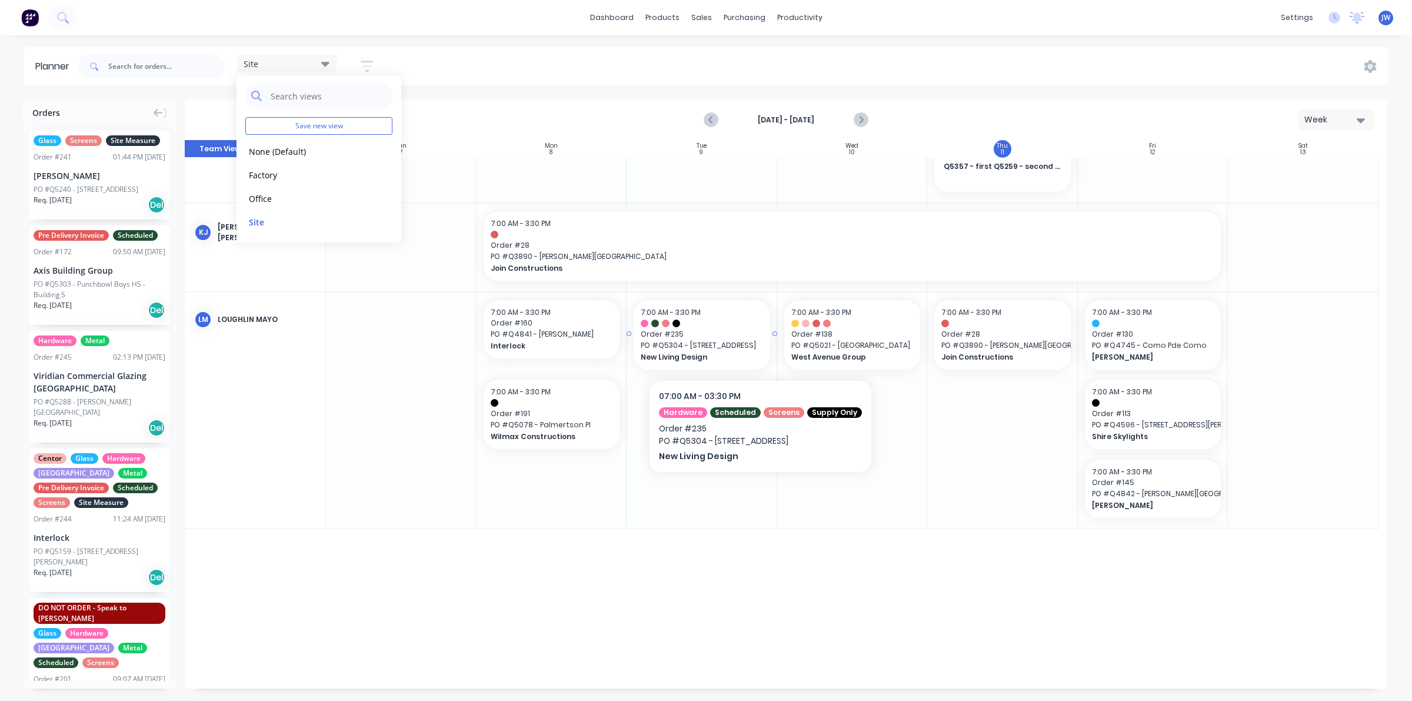
scroll to position [294, 0]
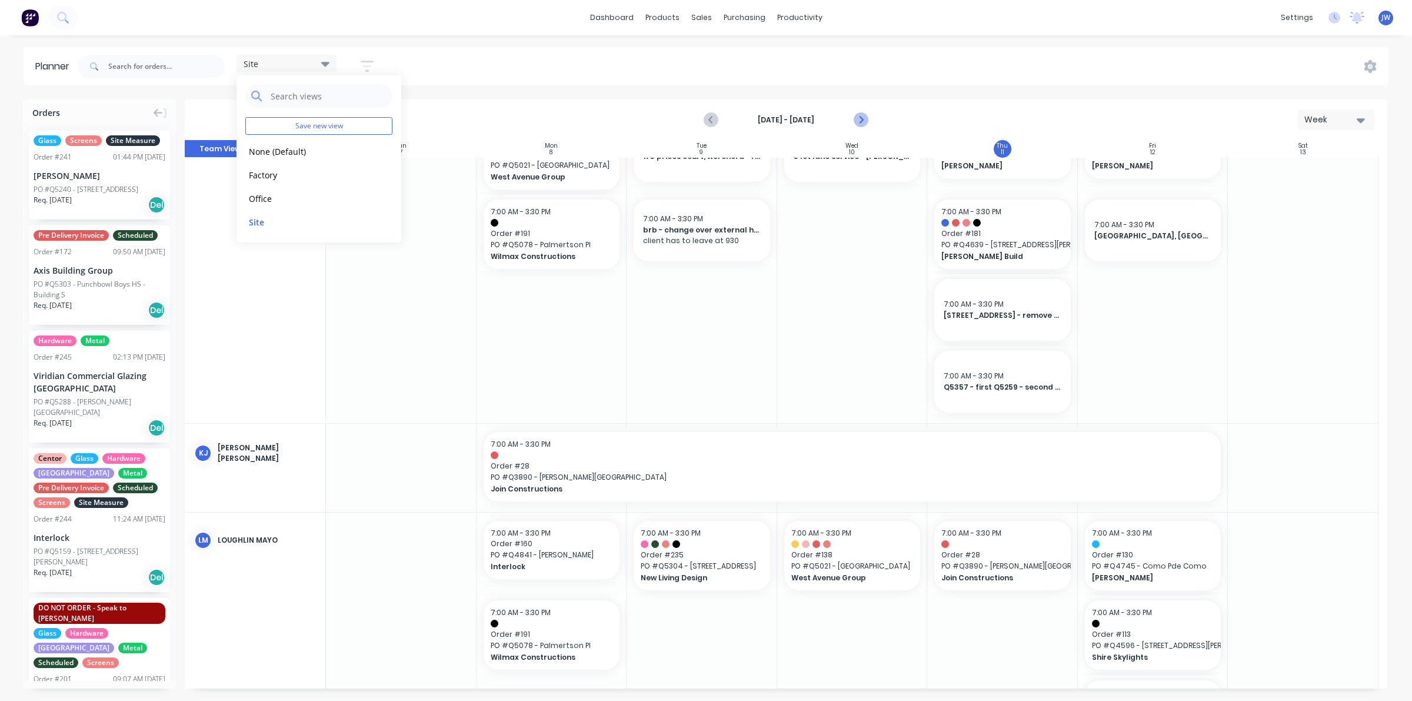
click at [861, 124] on icon "Next page" at bounding box center [860, 120] width 14 height 14
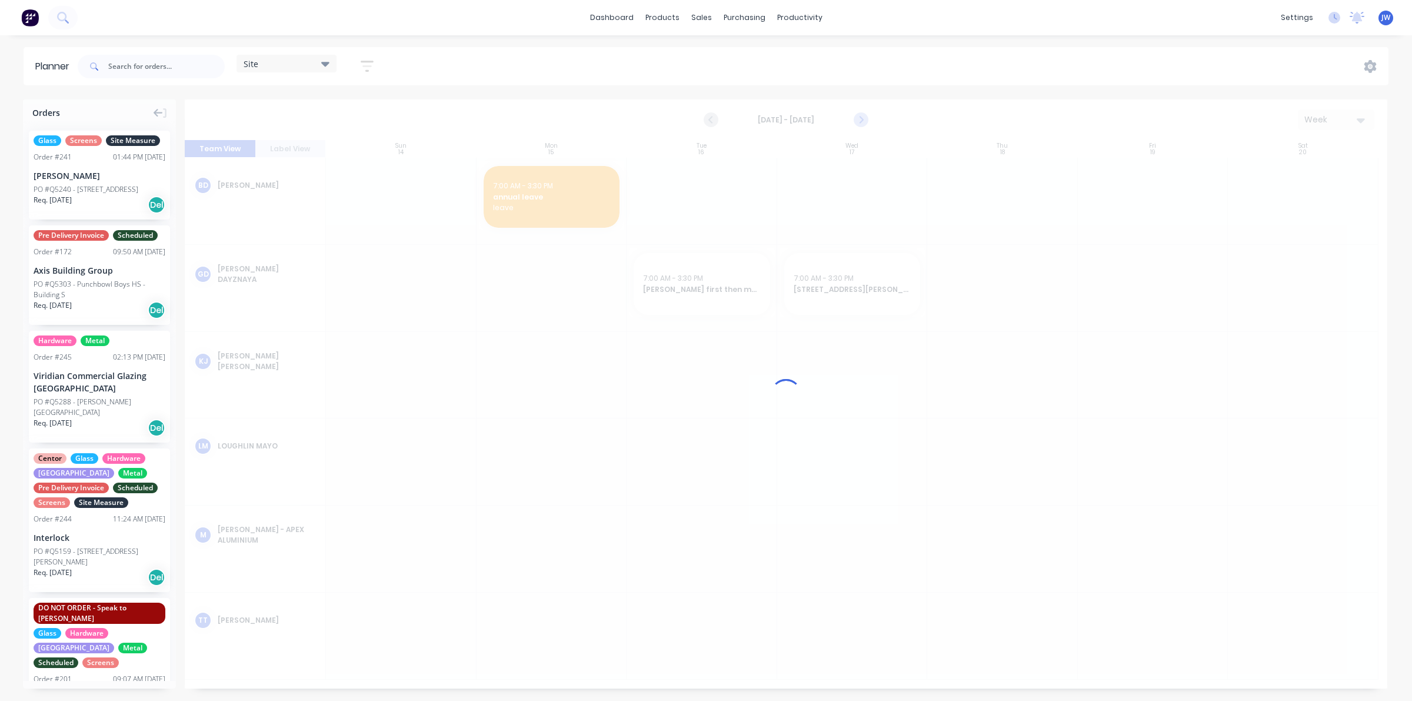
scroll to position [0, 0]
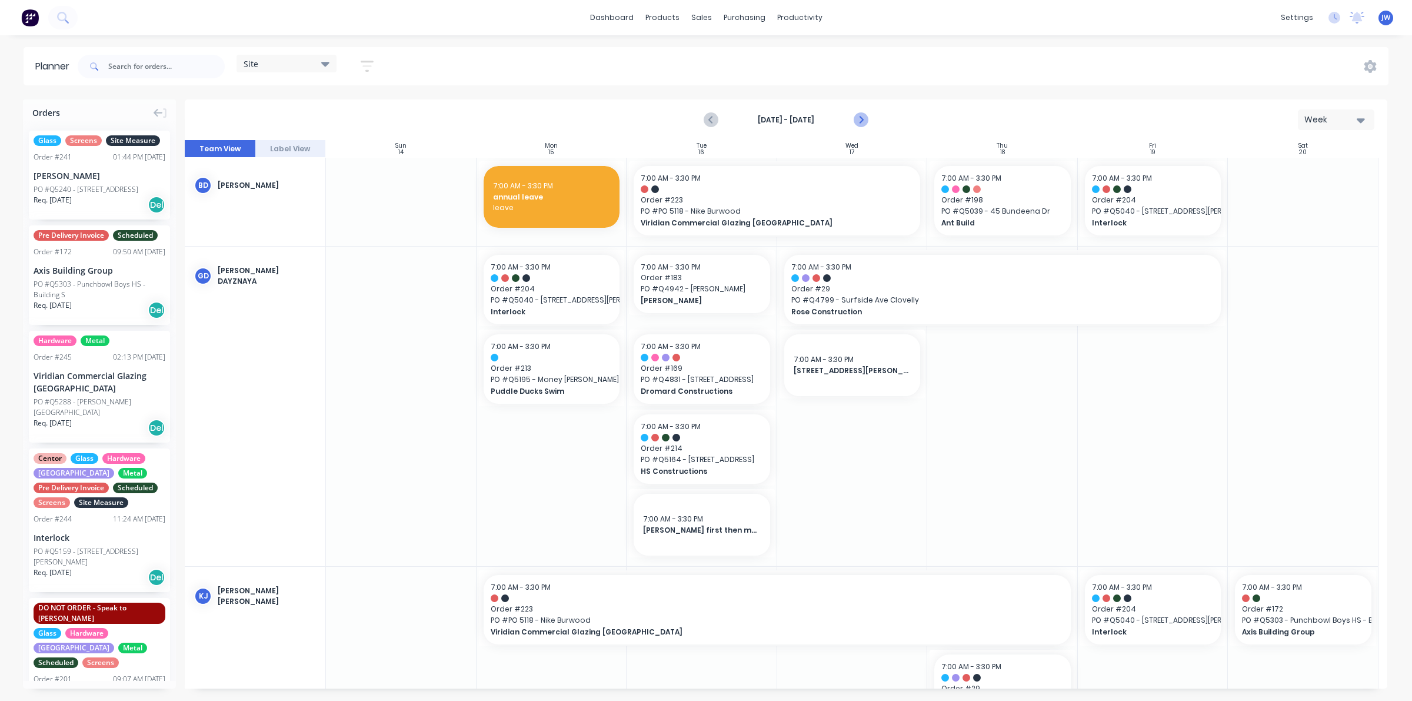
click at [861, 124] on icon "Next page" at bounding box center [860, 120] width 14 height 14
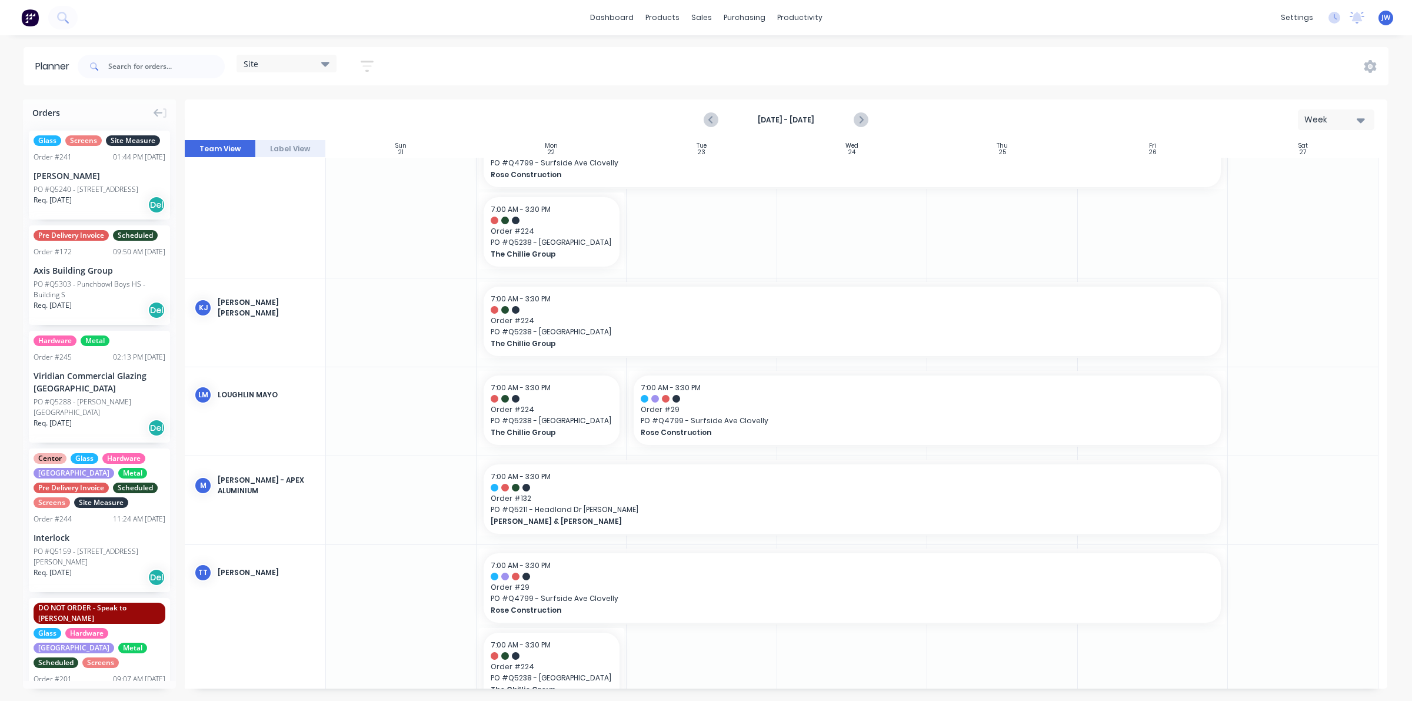
scroll to position [250, 0]
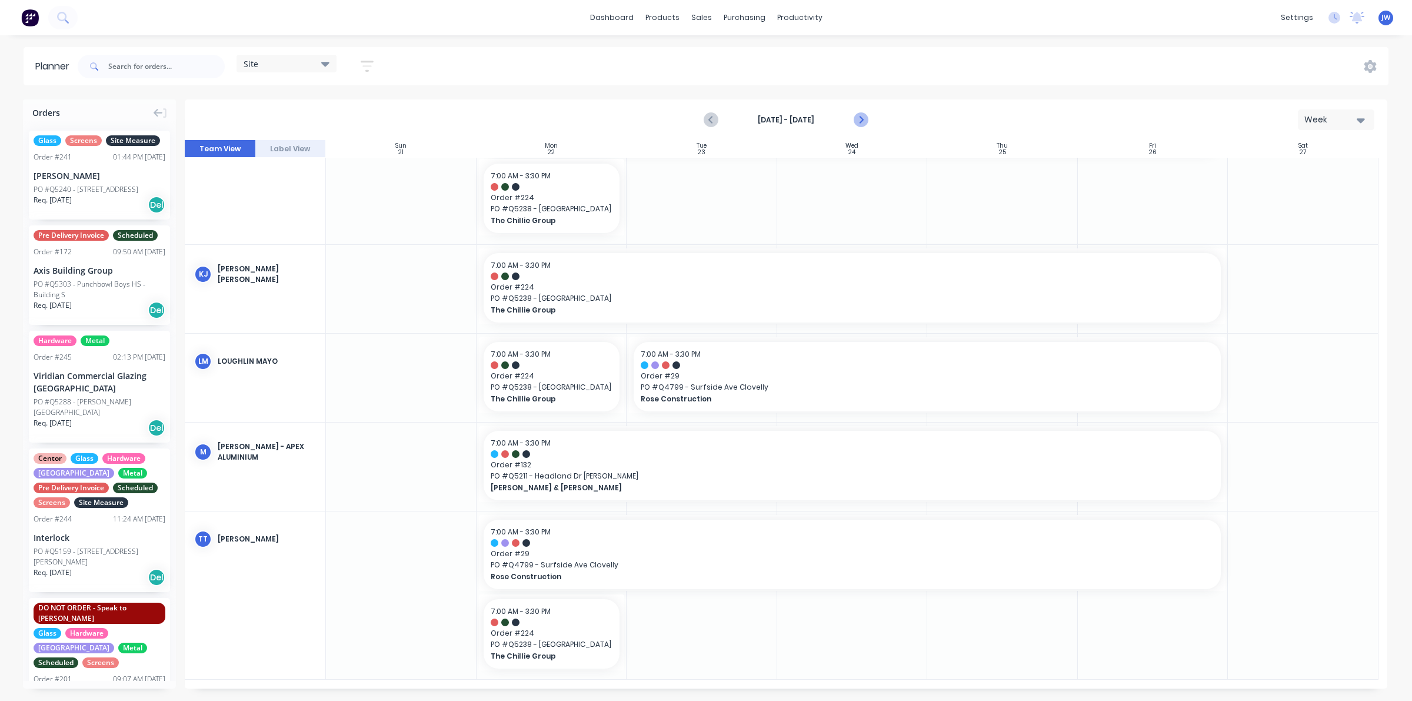
click at [860, 121] on icon "Next page" at bounding box center [860, 119] width 5 height 9
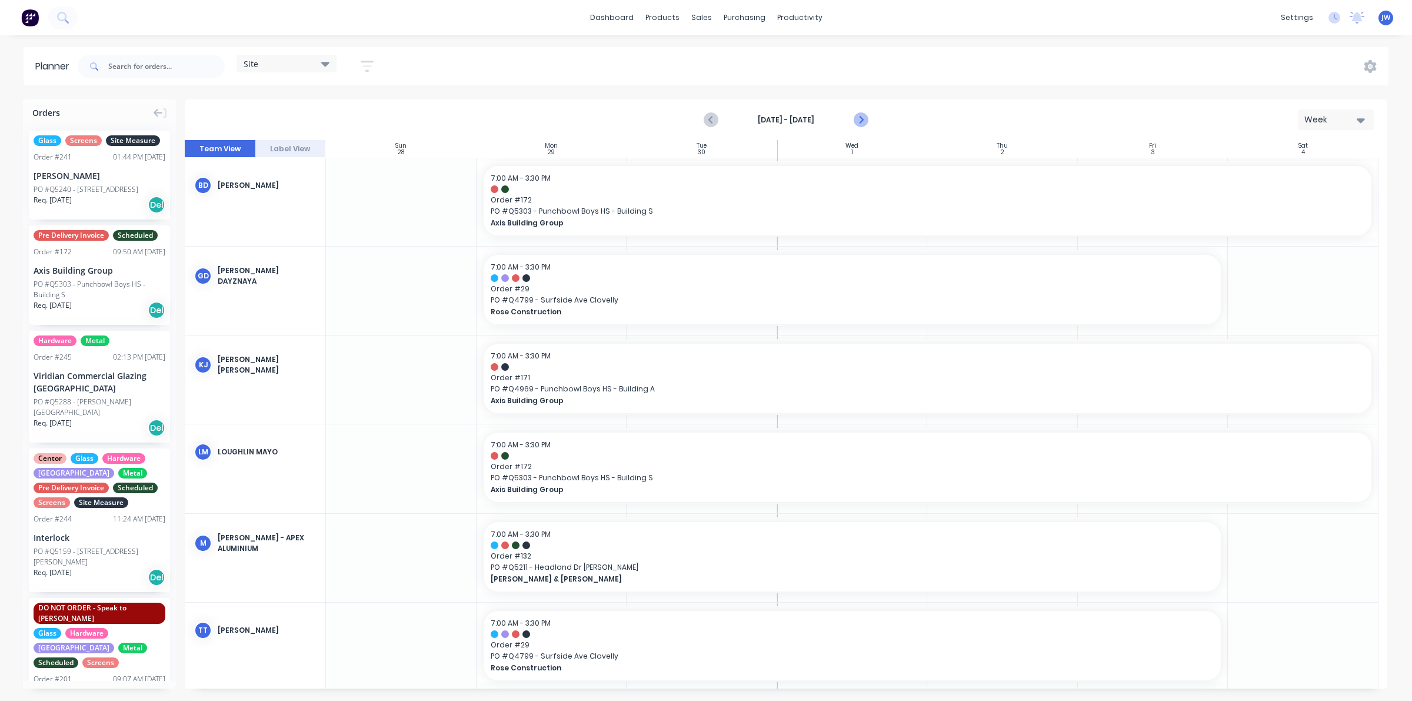
click at [860, 121] on icon "Next page" at bounding box center [860, 119] width 5 height 9
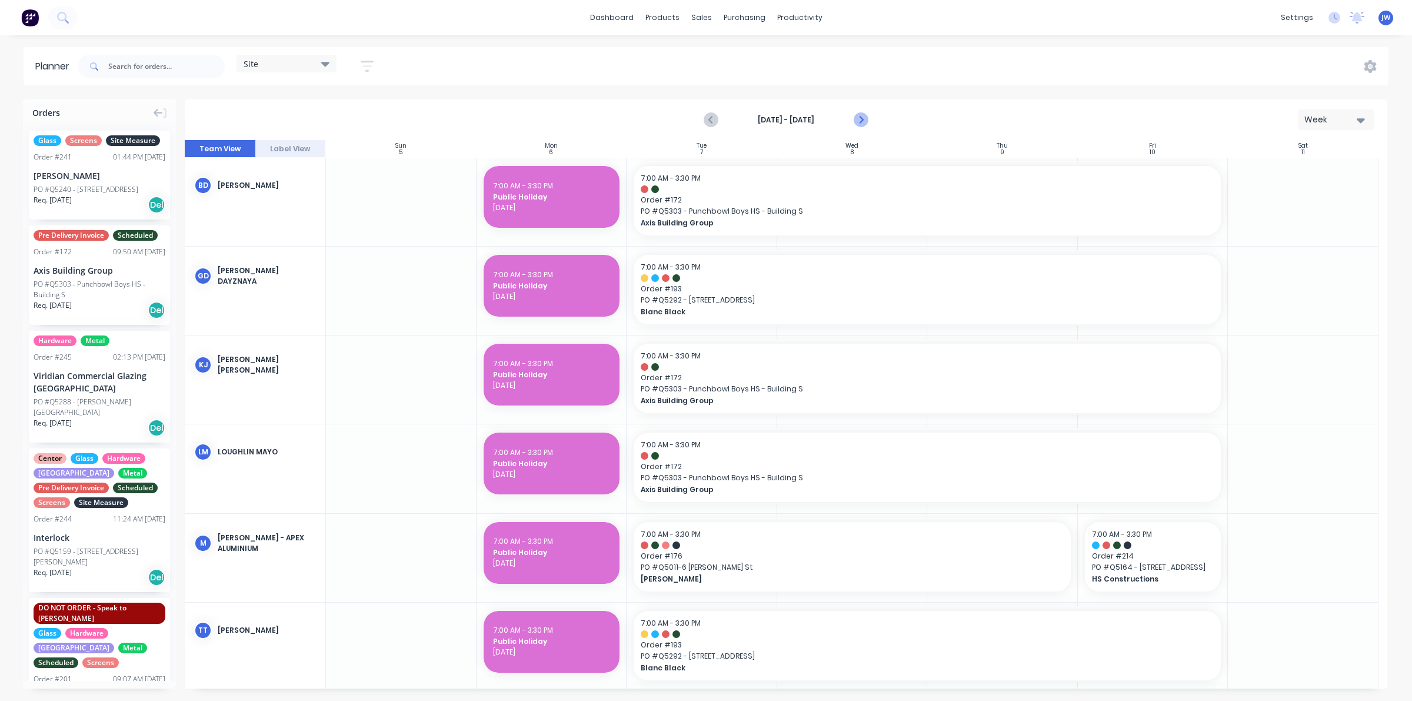
click at [865, 115] on icon "Next page" at bounding box center [860, 120] width 14 height 14
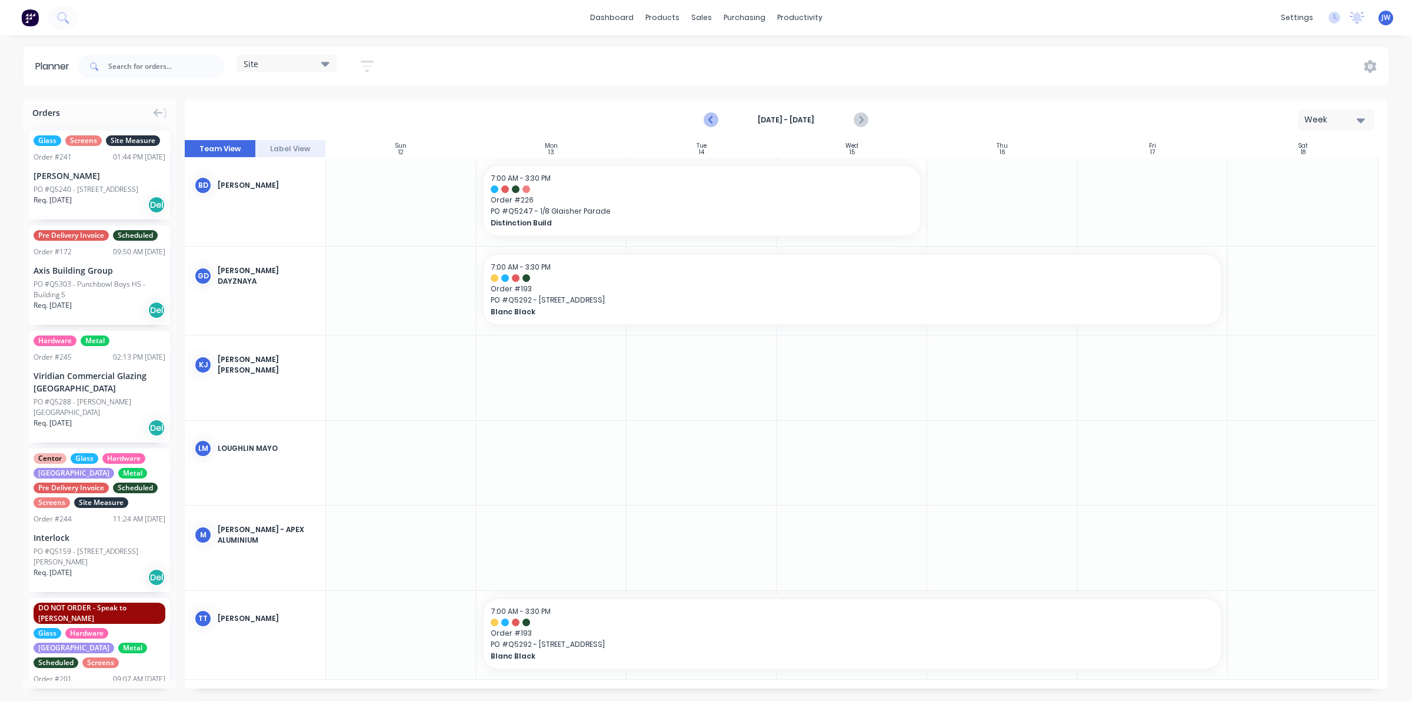
click at [716, 122] on icon "Previous page" at bounding box center [711, 120] width 14 height 14
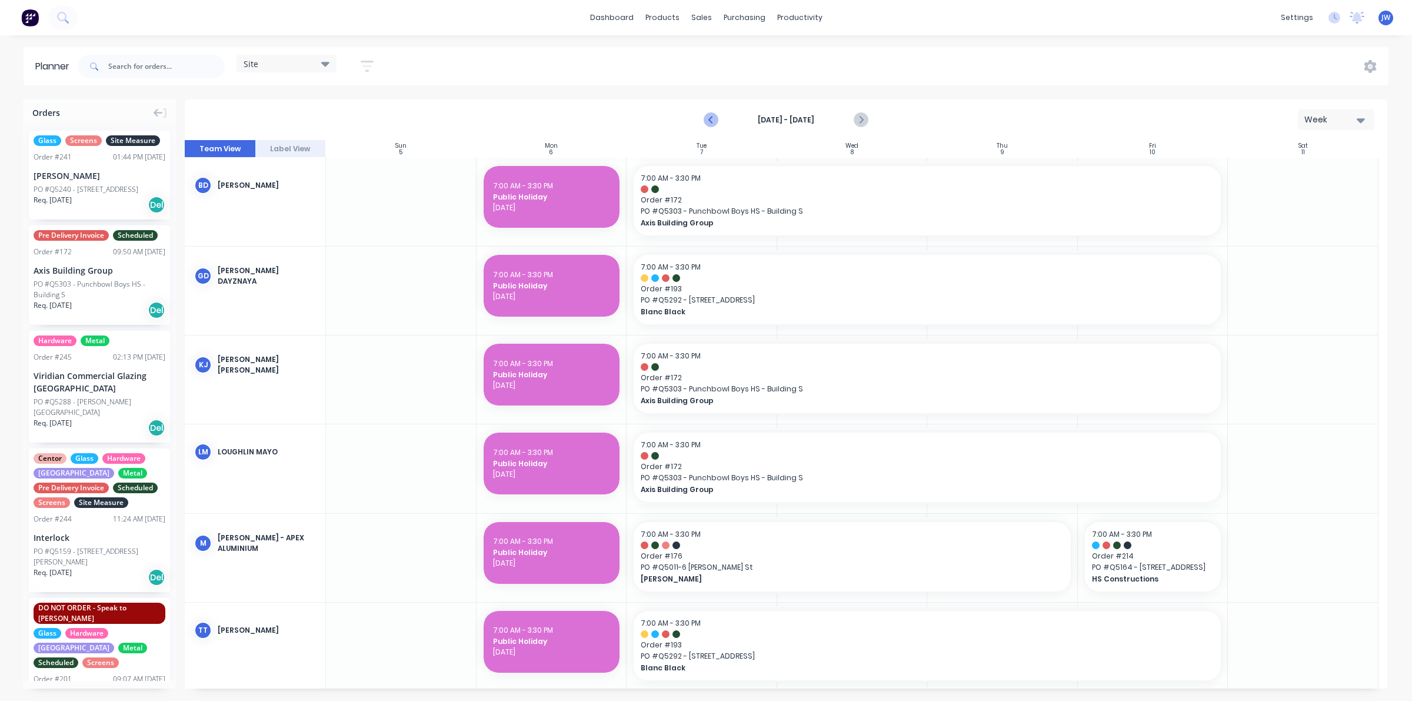
click at [714, 121] on icon "Previous page" at bounding box center [711, 120] width 14 height 14
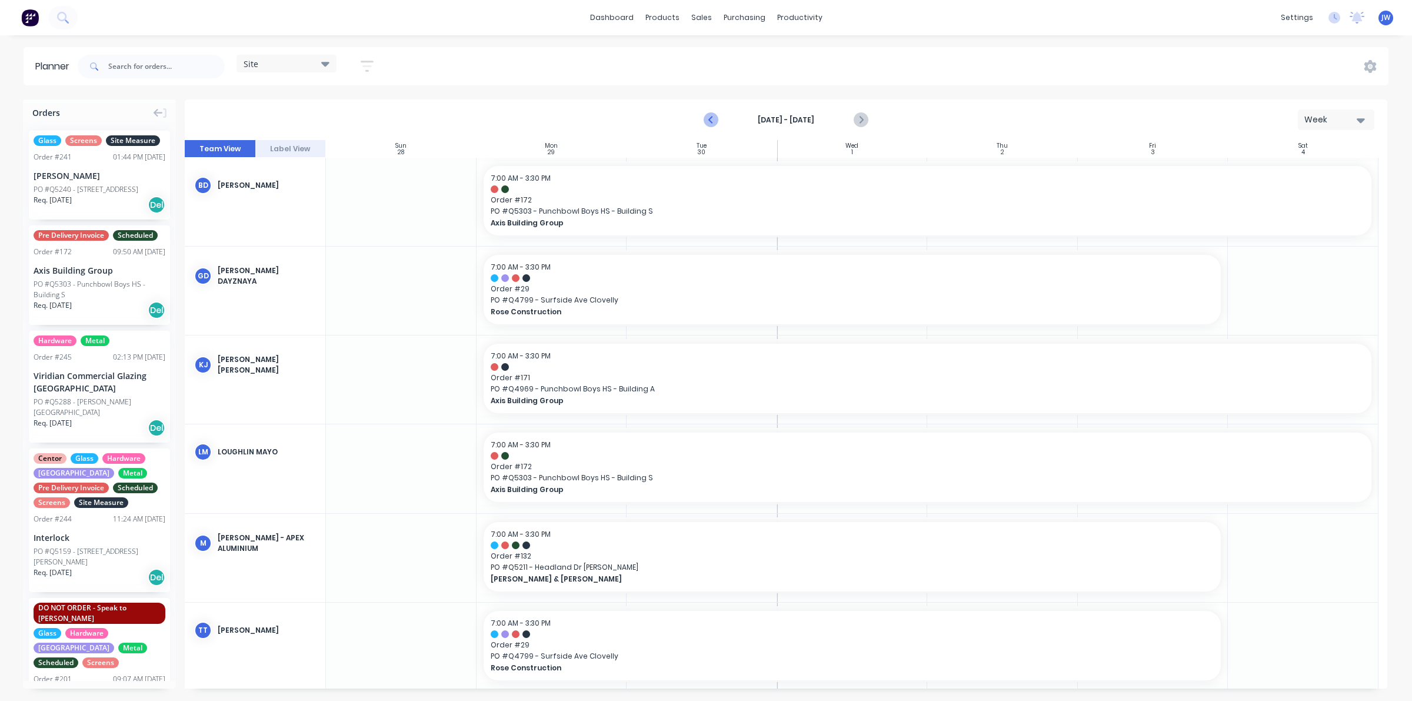
click at [712, 118] on icon "Previous page" at bounding box center [711, 120] width 14 height 14
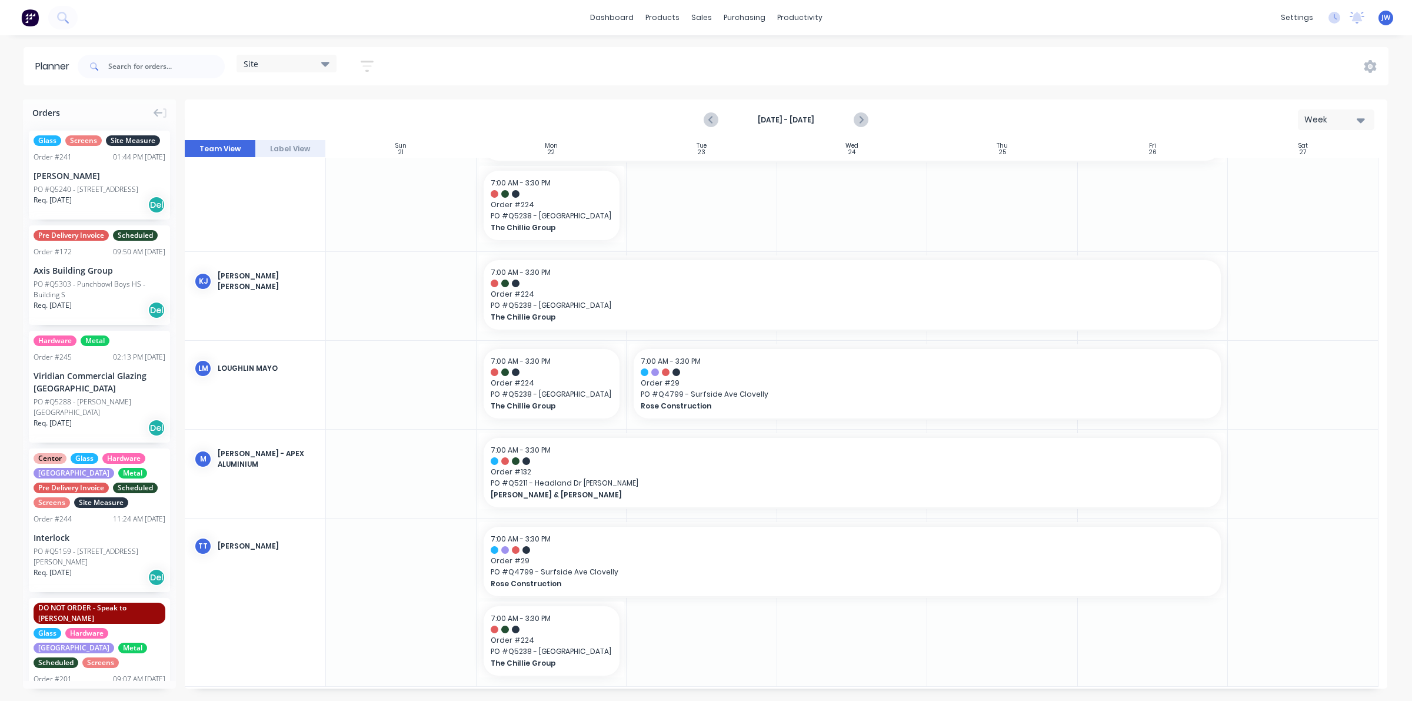
scroll to position [250, 0]
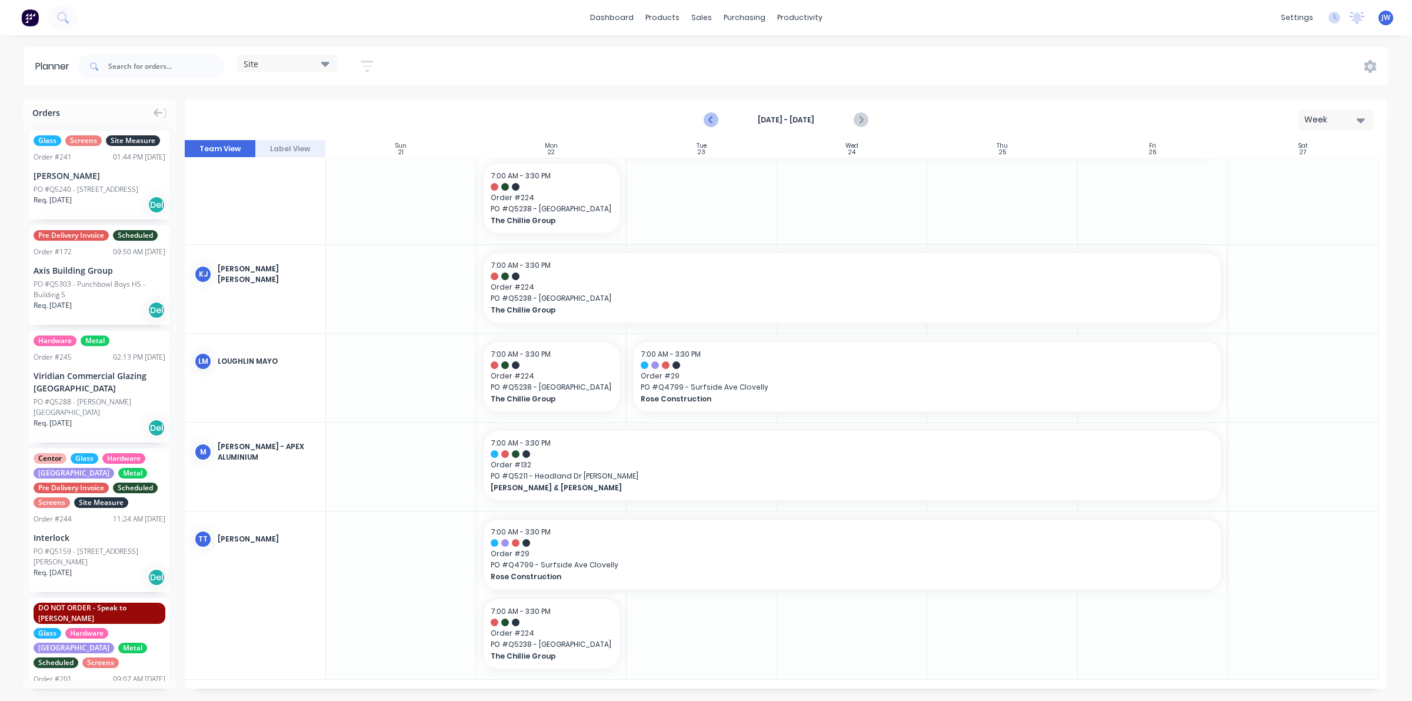
click at [714, 122] on icon "Previous page" at bounding box center [711, 120] width 14 height 14
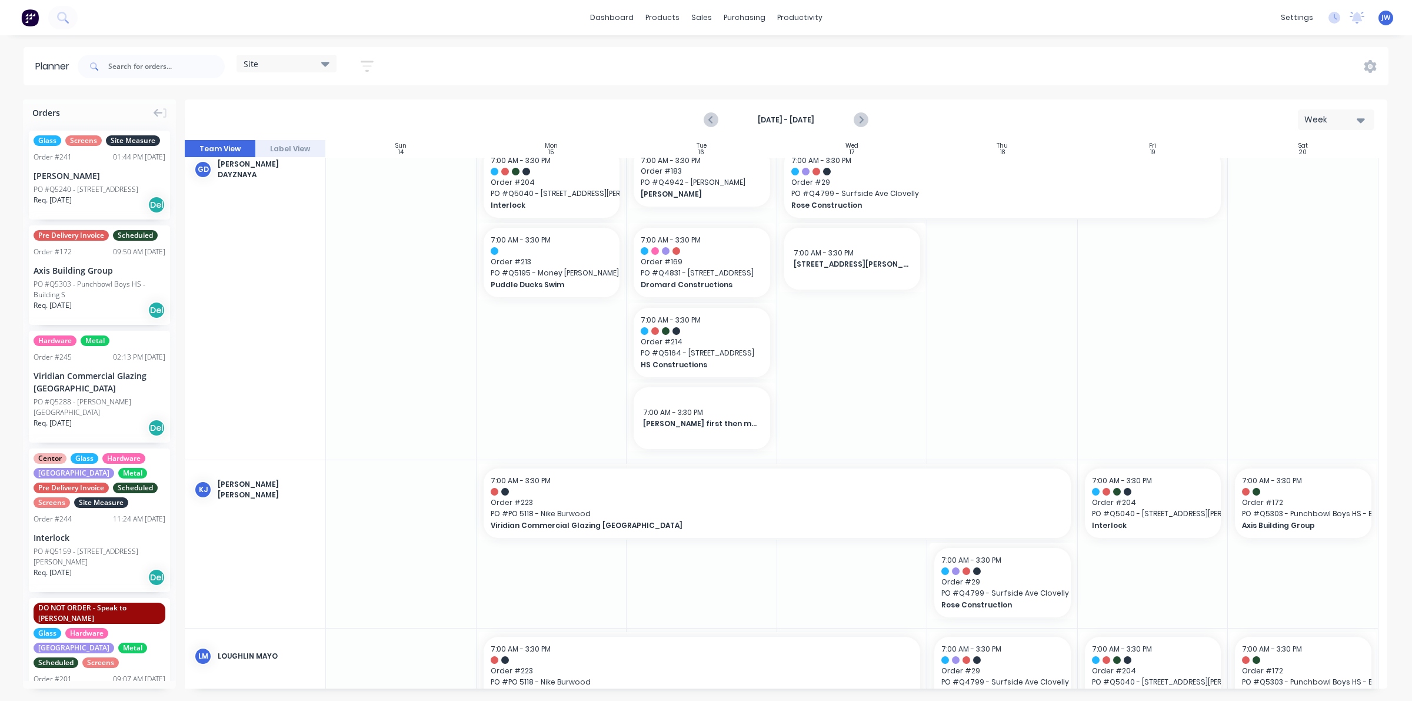
scroll to position [0, 0]
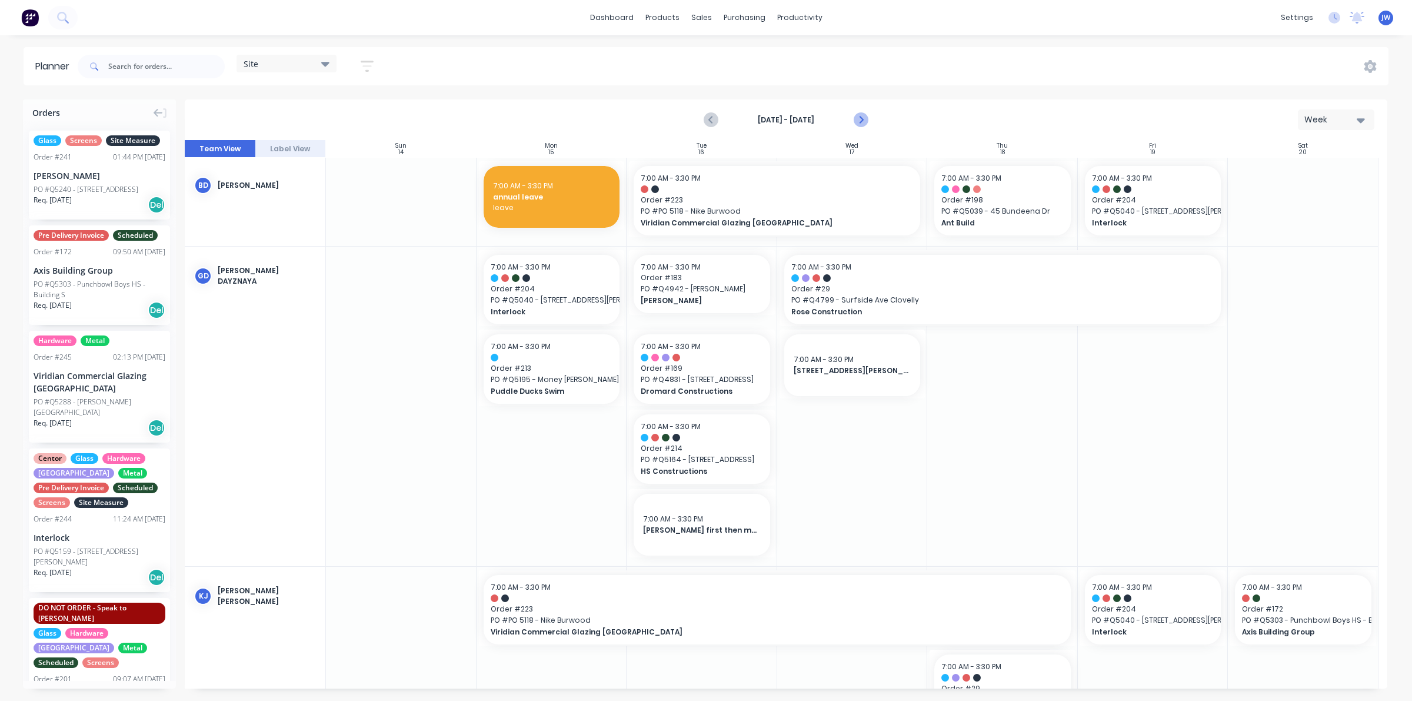
drag, startPoint x: 868, startPoint y: 111, endPoint x: 867, endPoint y: 119, distance: 8.3
click at [868, 111] on button "Next page" at bounding box center [861, 120] width 24 height 24
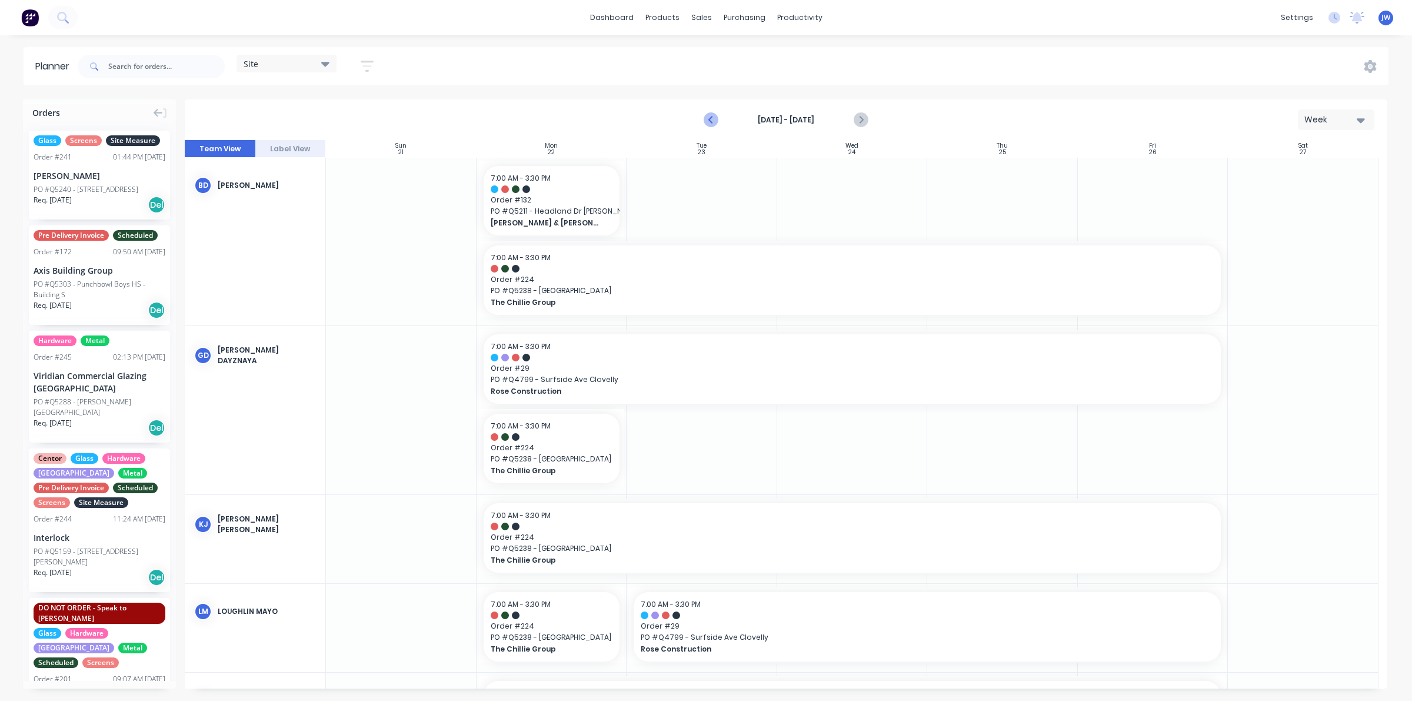
click at [719, 122] on icon "Previous page" at bounding box center [711, 120] width 14 height 14
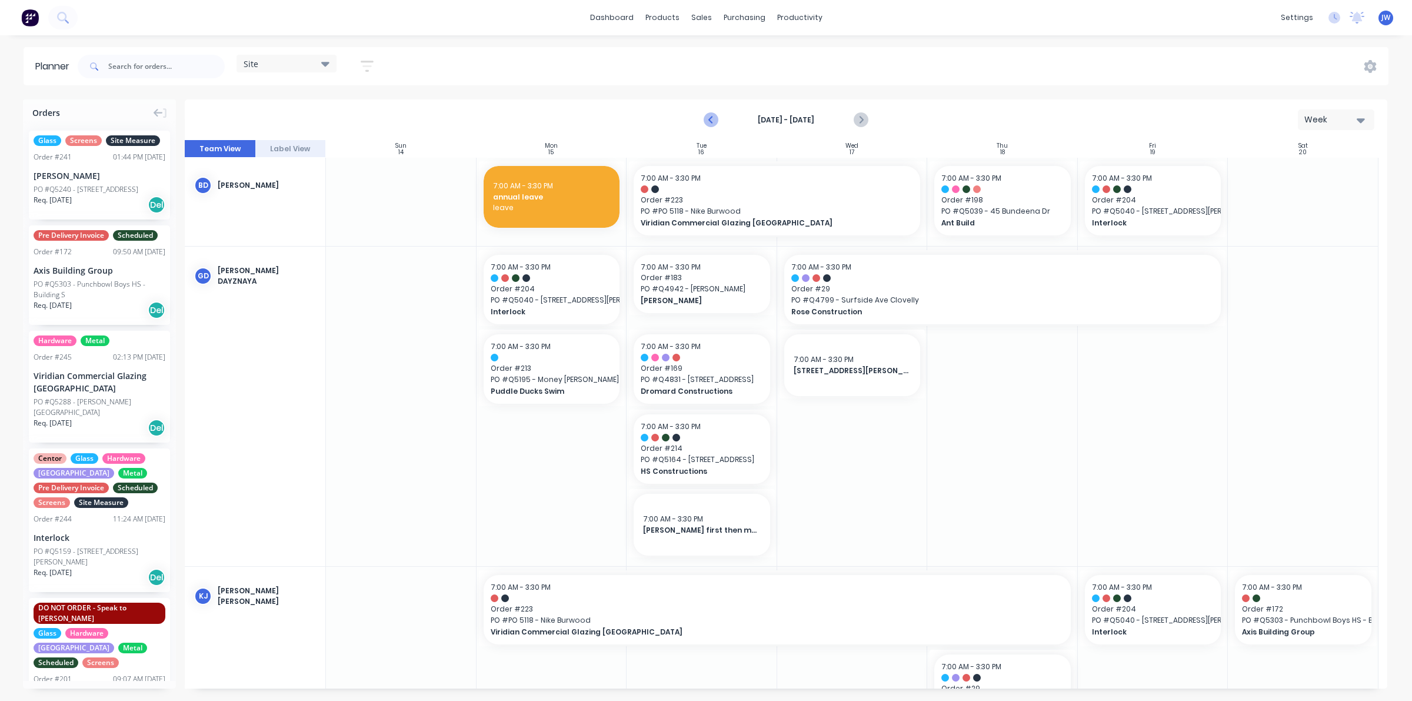
click at [713, 119] on icon "Previous page" at bounding box center [711, 120] width 14 height 14
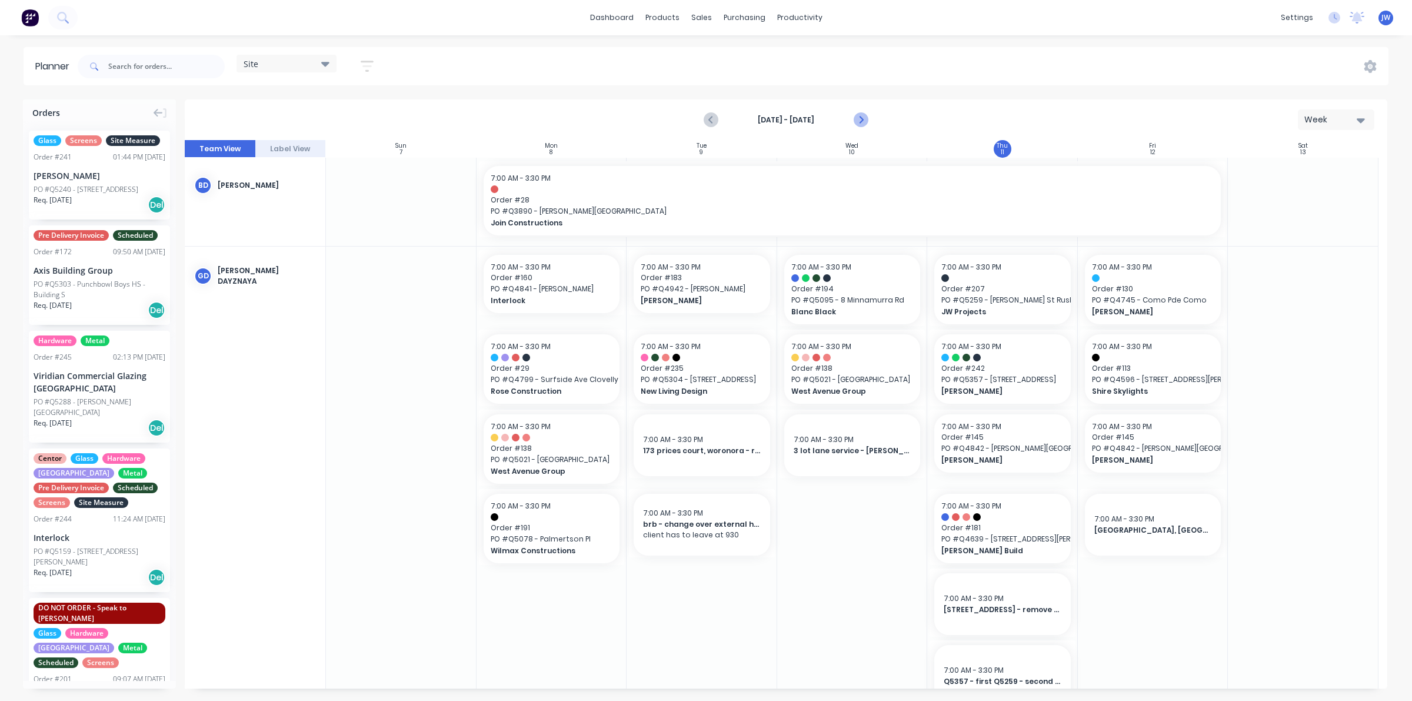
click at [864, 122] on icon "Next page" at bounding box center [860, 120] width 14 height 14
